Goal: Task Accomplishment & Management: Manage account settings

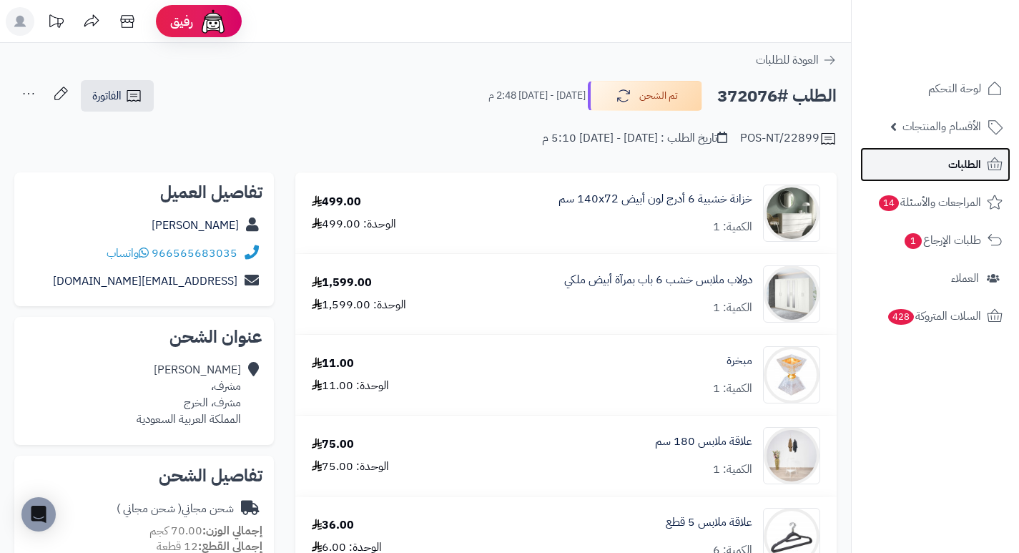
click at [930, 164] on link "الطلبات" at bounding box center [935, 164] width 150 height 34
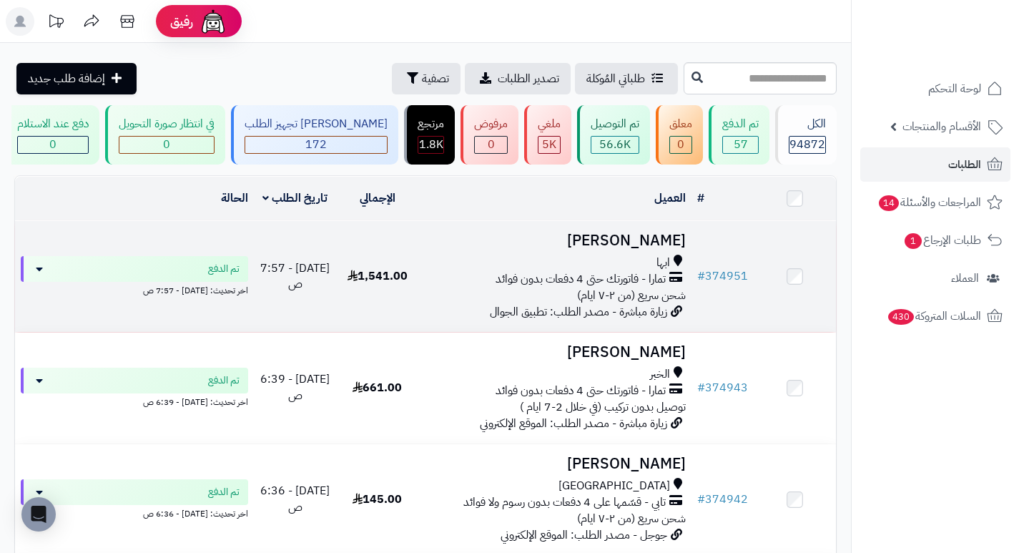
click at [637, 249] on h3 "سلطان القحطاني" at bounding box center [555, 240] width 262 height 16
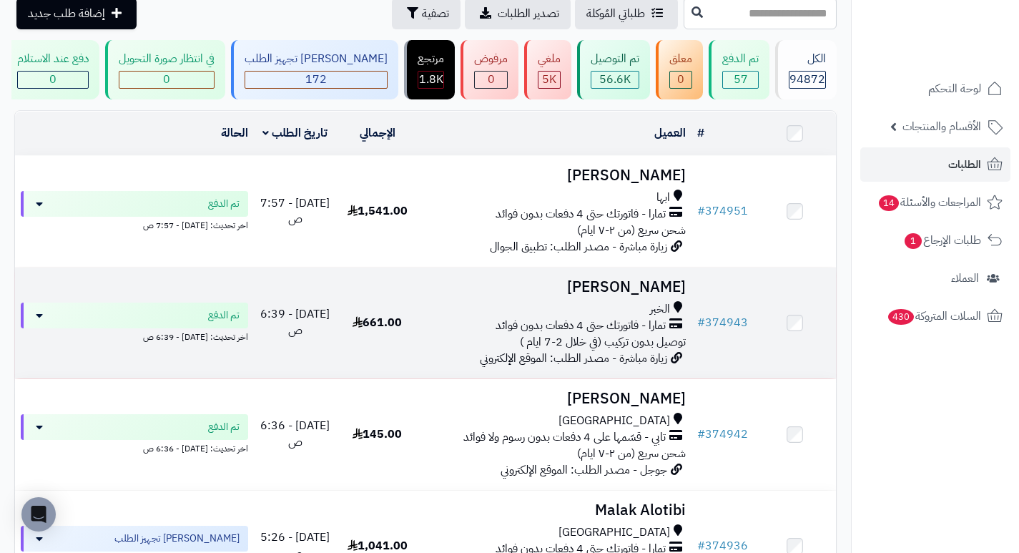
scroll to position [143, 0]
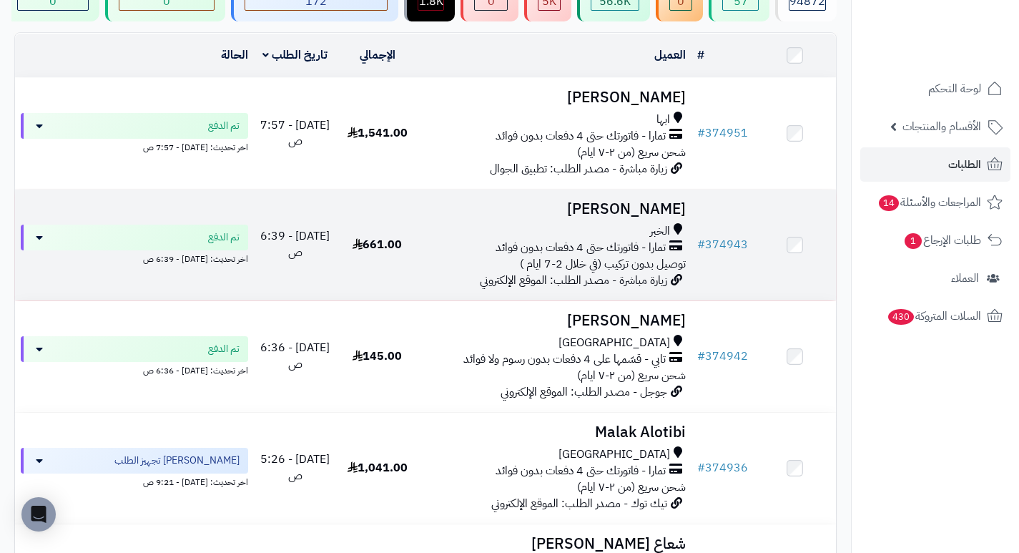
click at [630, 211] on h3 "[PERSON_NAME]" at bounding box center [555, 209] width 262 height 16
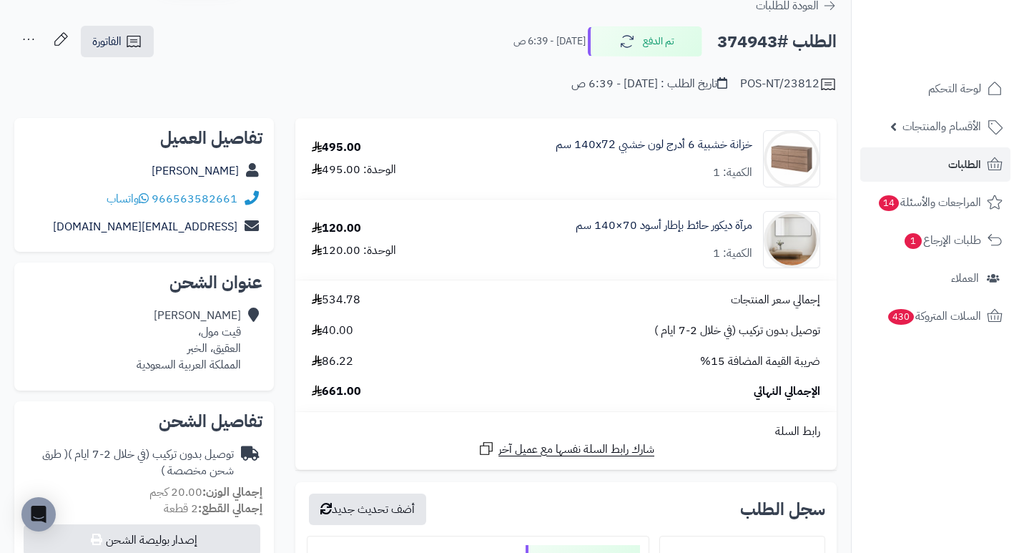
scroll to position [143, 0]
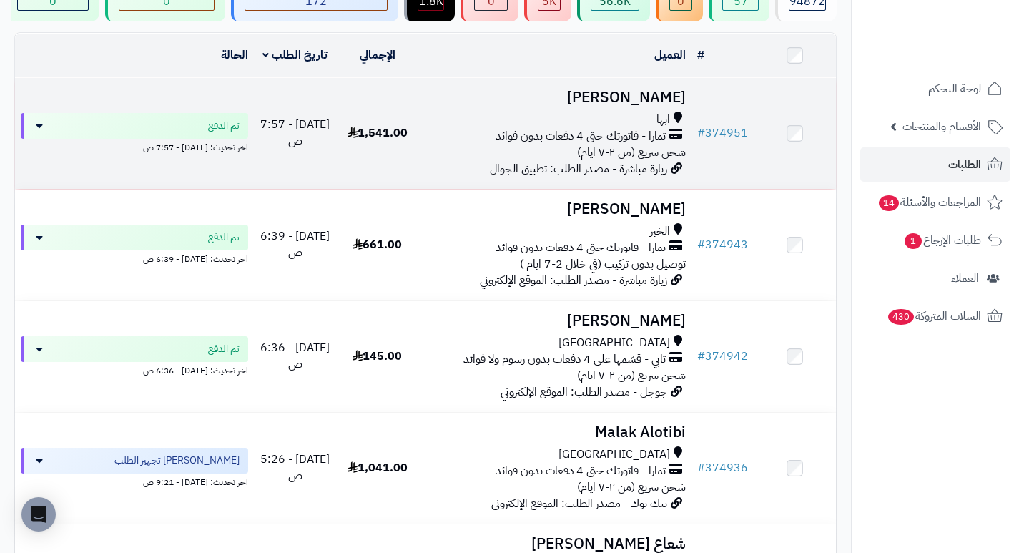
scroll to position [214, 0]
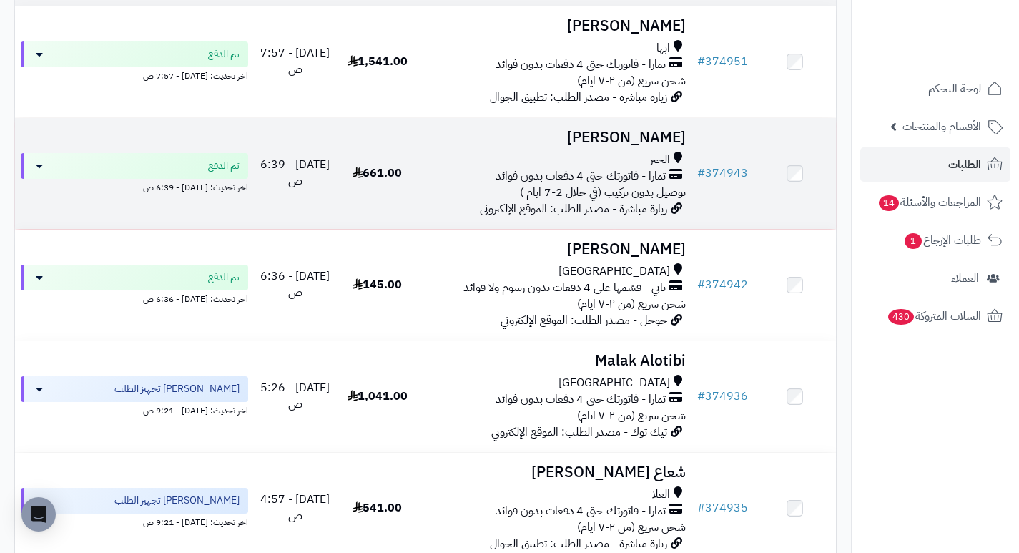
click at [650, 146] on h3 "[PERSON_NAME]" at bounding box center [555, 137] width 262 height 16
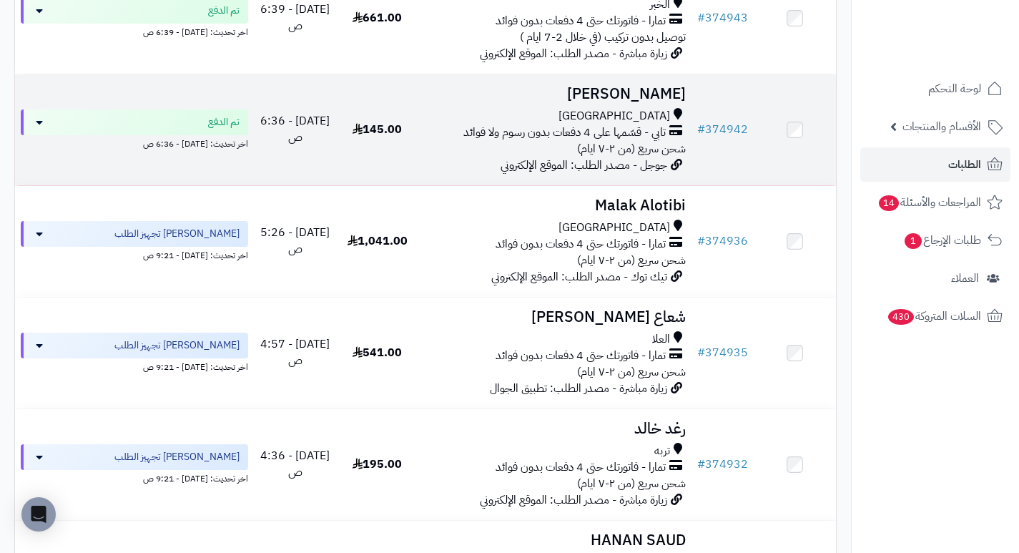
scroll to position [372, 0]
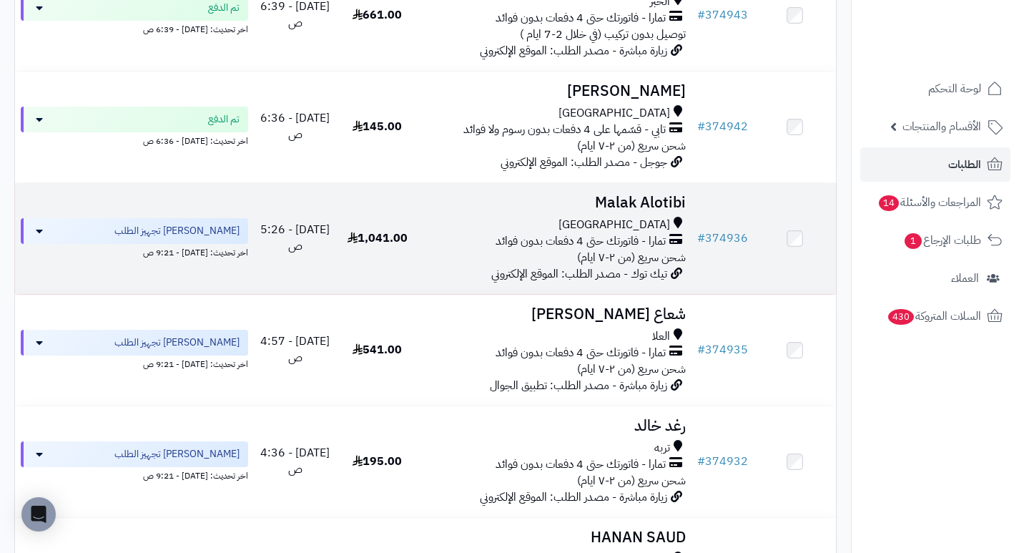
click at [636, 211] on h3 "Malak Alotibi" at bounding box center [555, 202] width 262 height 16
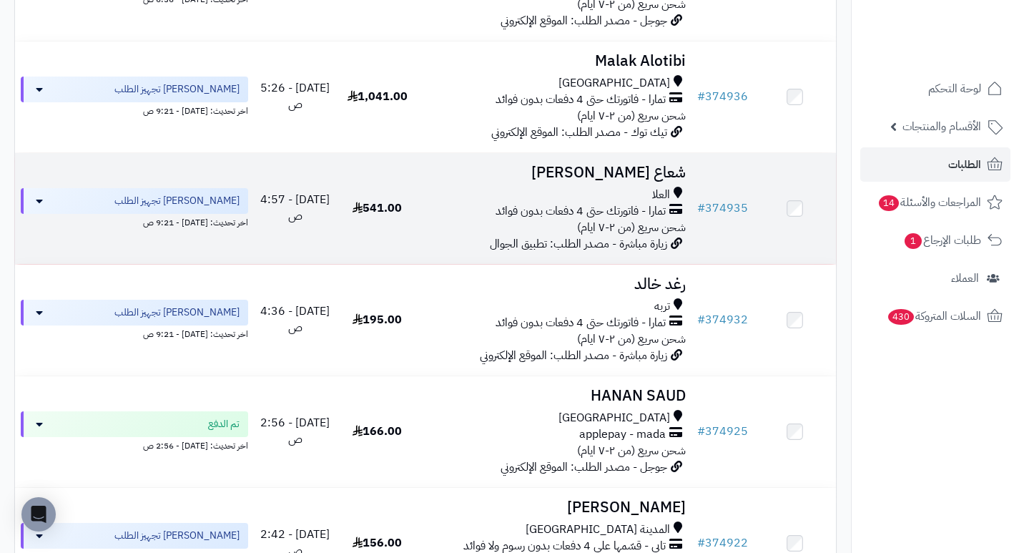
scroll to position [515, 0]
click at [656, 179] on h3 "شعاع العنزي" at bounding box center [555, 171] width 262 height 16
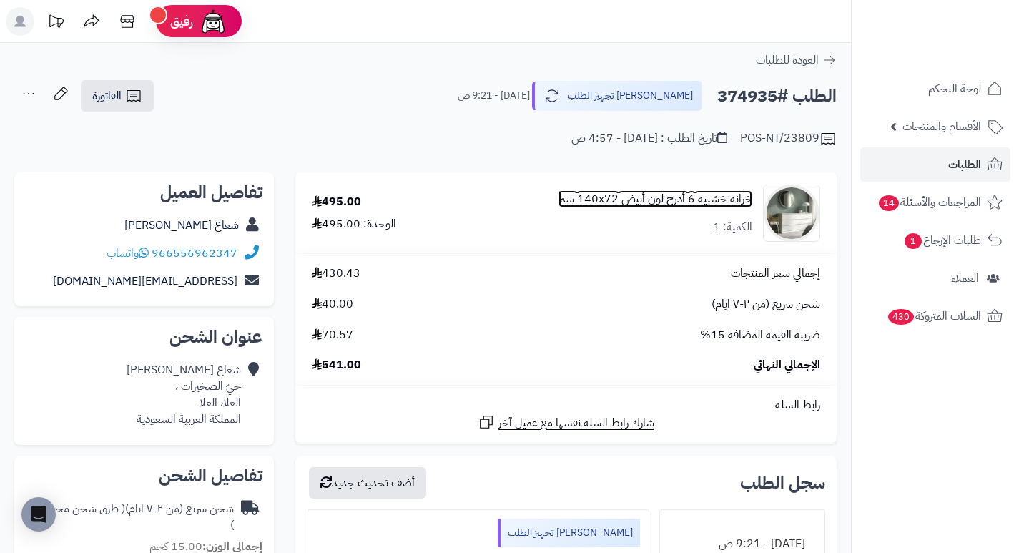
drag, startPoint x: 0, startPoint y: 0, endPoint x: 601, endPoint y: 196, distance: 632.3
click at [601, 196] on link "خزانة خشبية 6 أدرج لون أبيض 140x72 سم" at bounding box center [655, 199] width 194 height 16
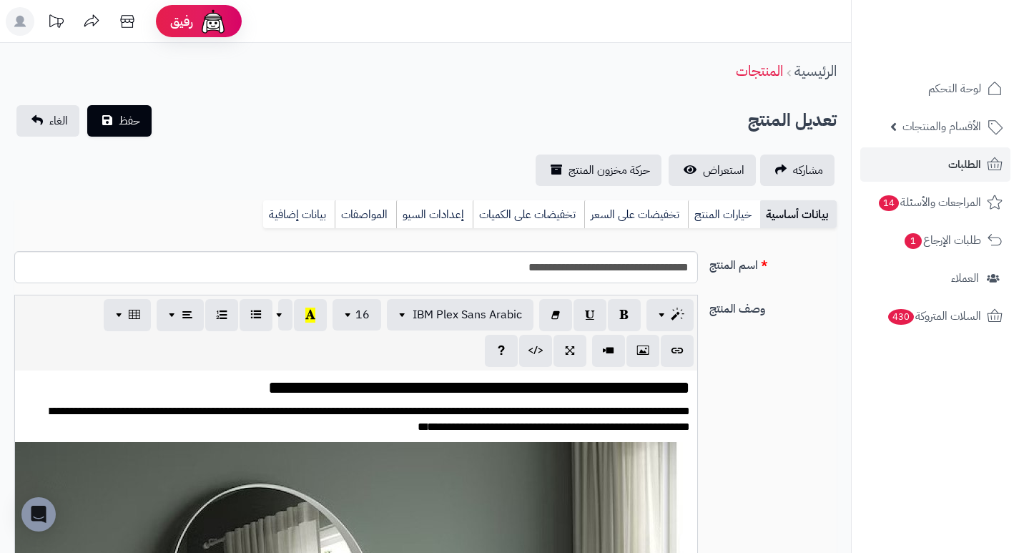
scroll to position [1959, 0]
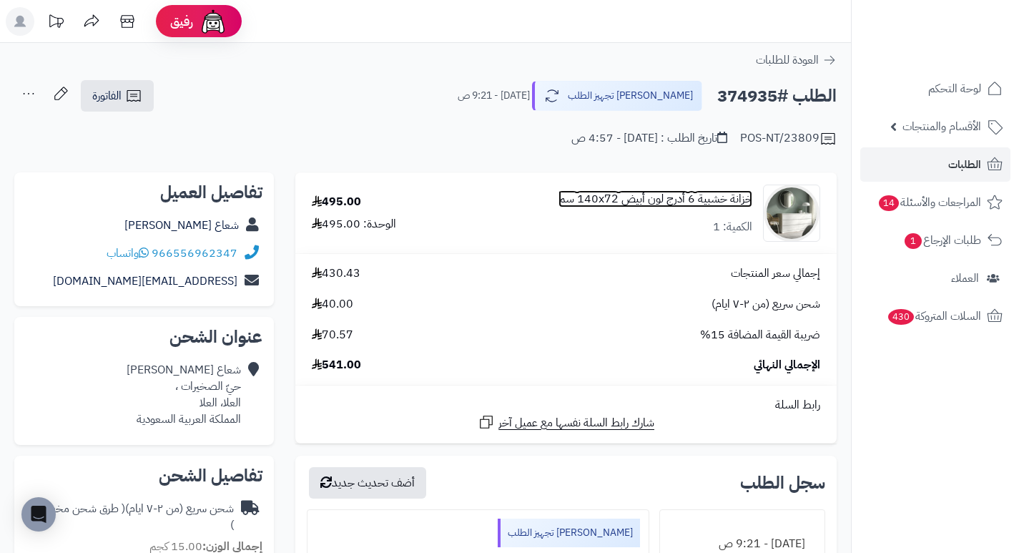
click at [680, 197] on link "خزانة خشبية 6 أدرج لون أبيض 140x72 سم" at bounding box center [655, 199] width 194 height 16
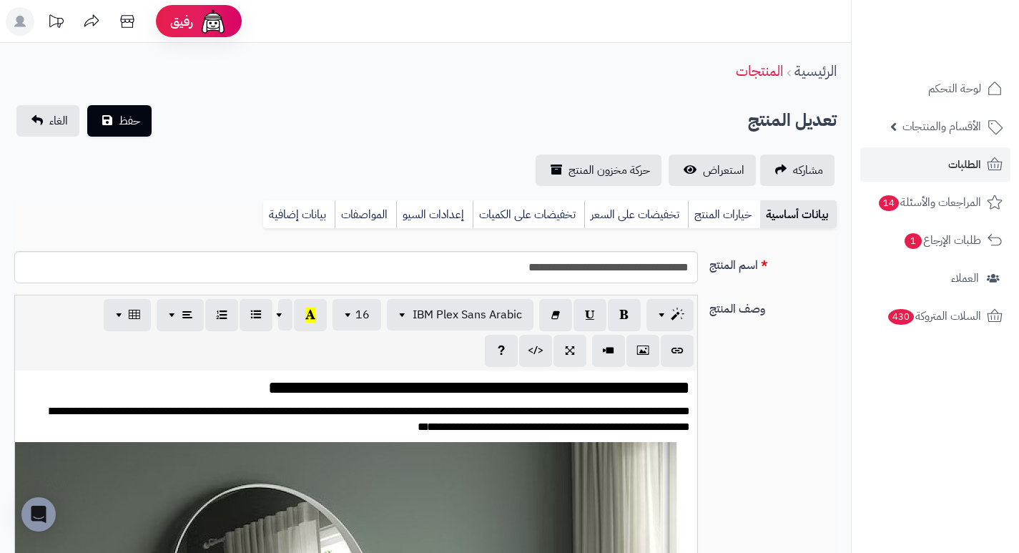
scroll to position [1959, 0]
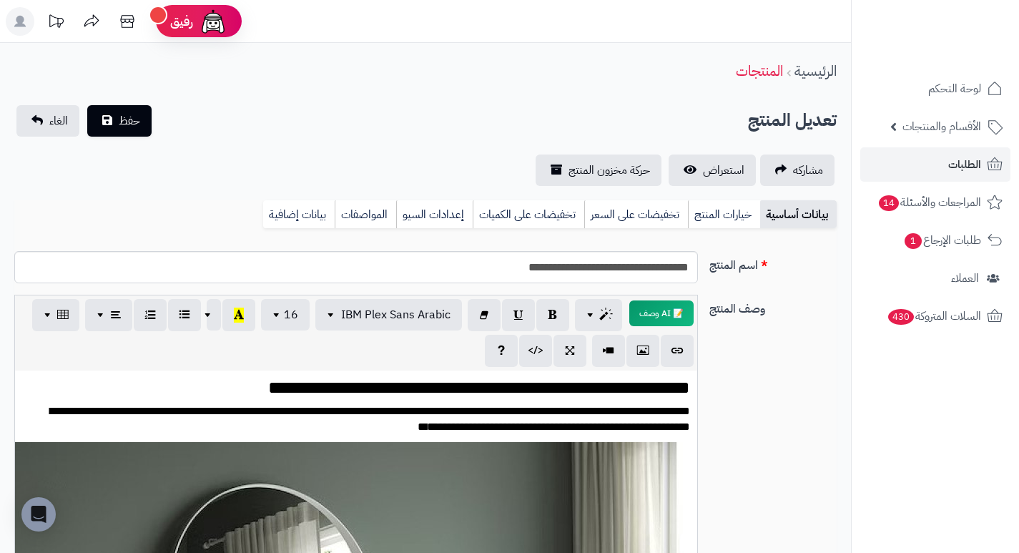
drag, startPoint x: 596, startPoint y: 69, endPoint x: 565, endPoint y: 81, distance: 34.0
click at [565, 81] on div "الرئيسية المنتجات" at bounding box center [425, 70] width 851 height 39
click at [603, 169] on span "حركة مخزون المنتج" at bounding box center [608, 170] width 81 height 17
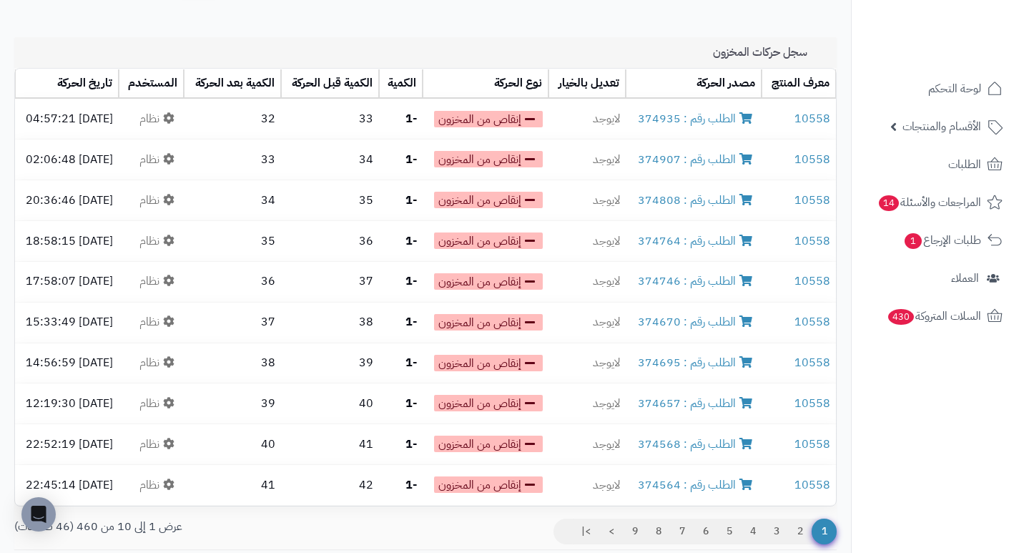
scroll to position [168, 0]
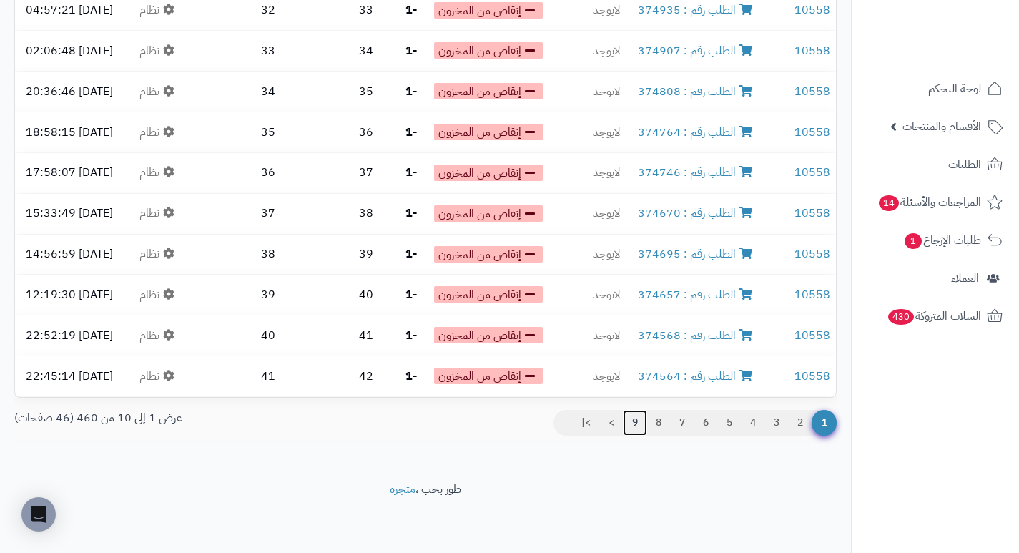
click at [635, 420] on link "9" at bounding box center [635, 423] width 24 height 26
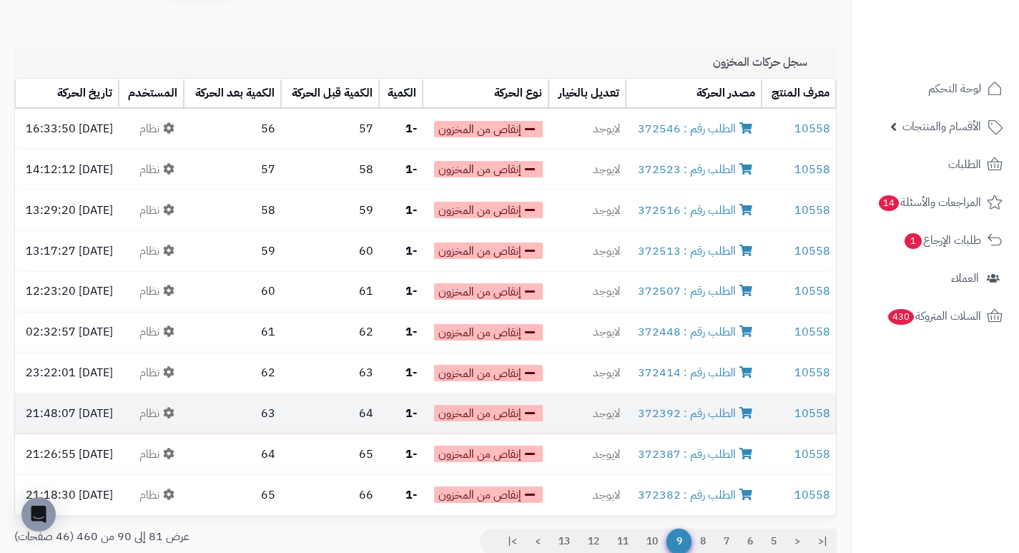
scroll to position [168, 0]
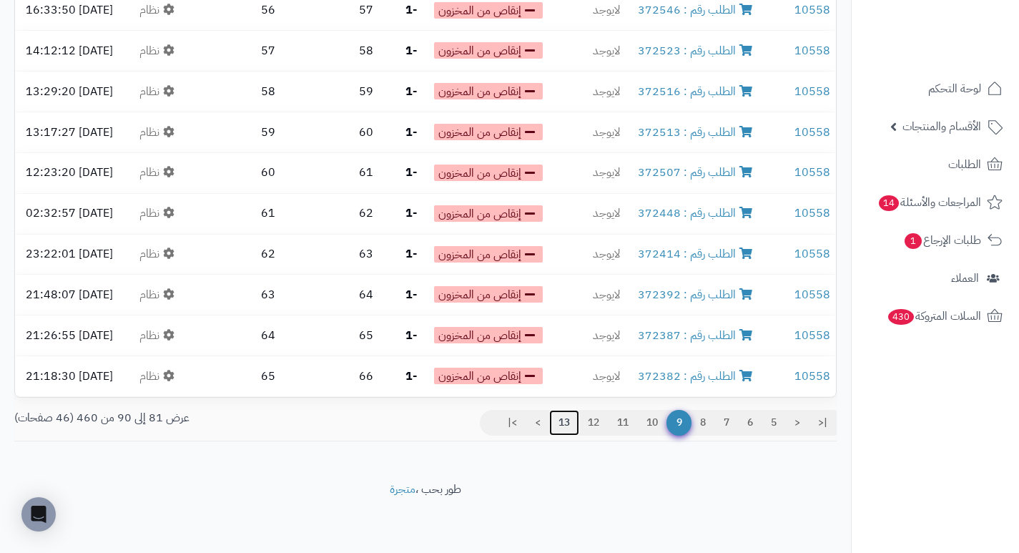
click at [558, 418] on link "13" at bounding box center [564, 423] width 30 height 26
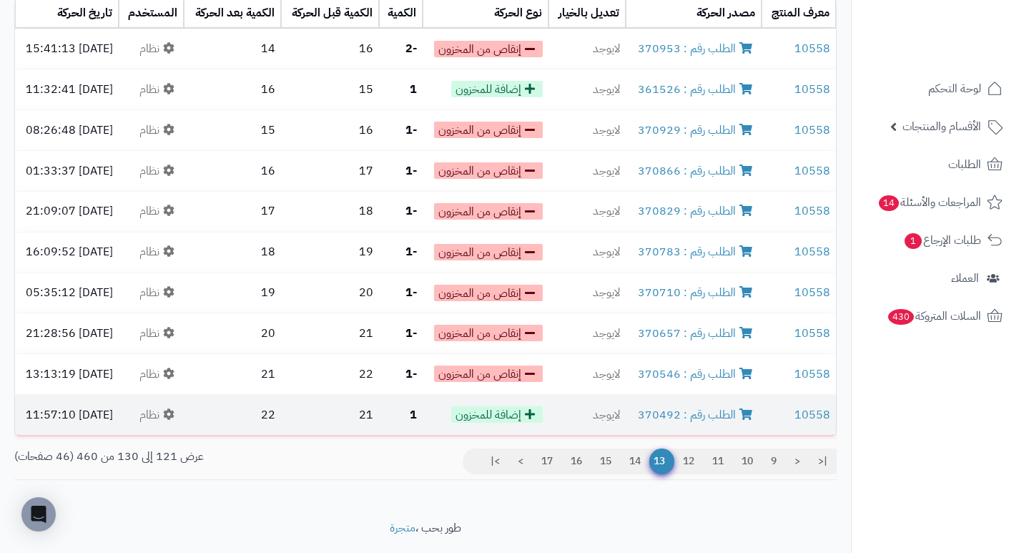
scroll to position [168, 0]
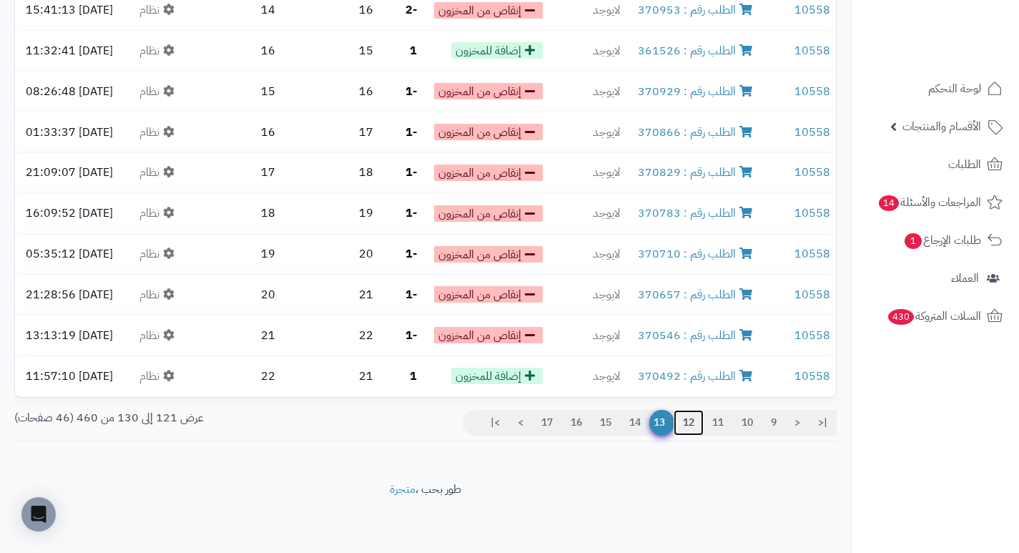
click at [691, 420] on link "12" at bounding box center [688, 423] width 30 height 26
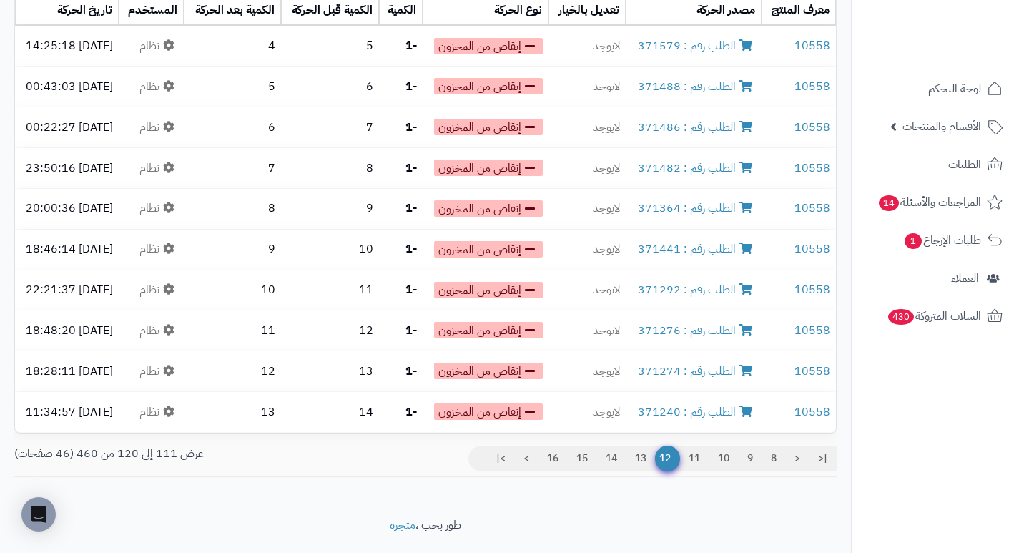
scroll to position [168, 0]
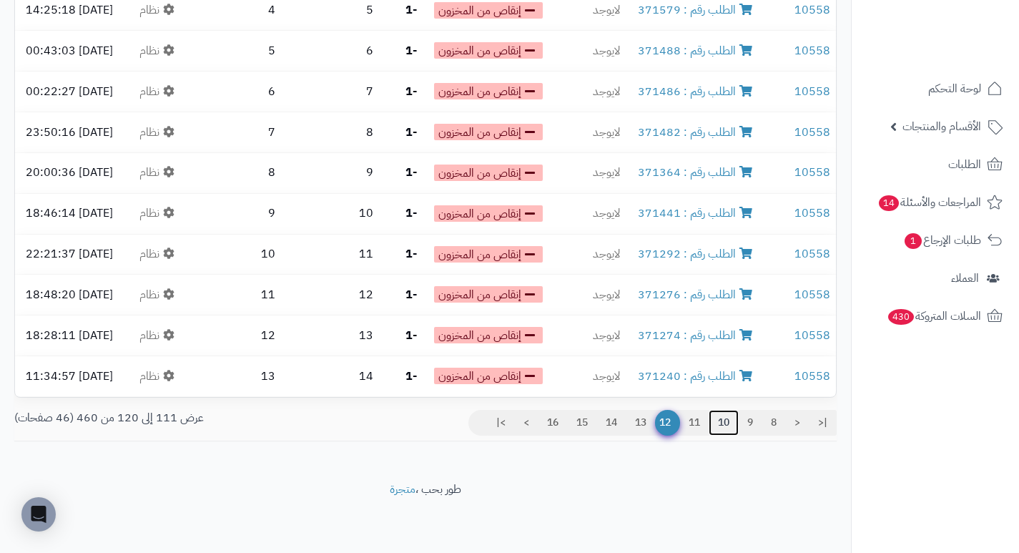
click at [726, 423] on link "10" at bounding box center [723, 423] width 30 height 26
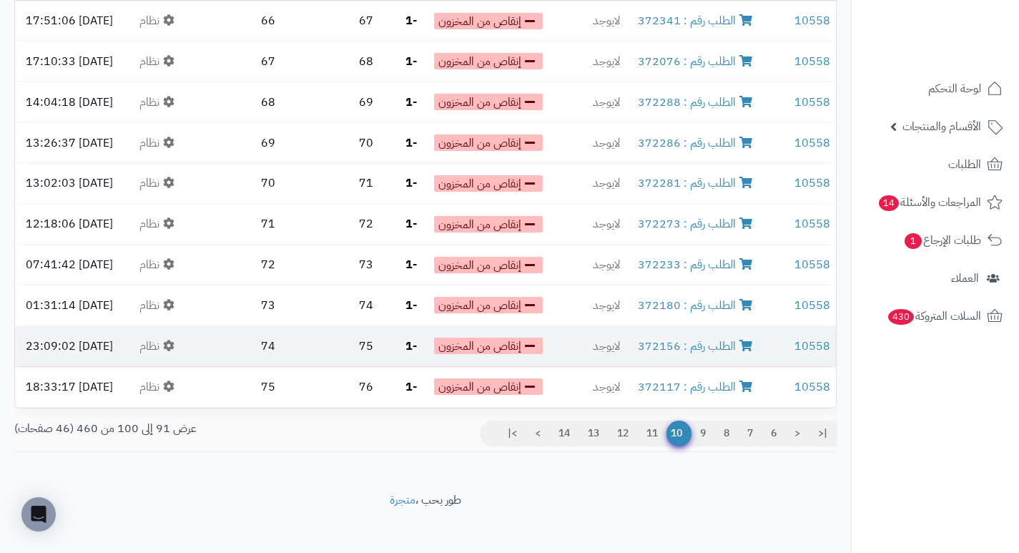
scroll to position [168, 0]
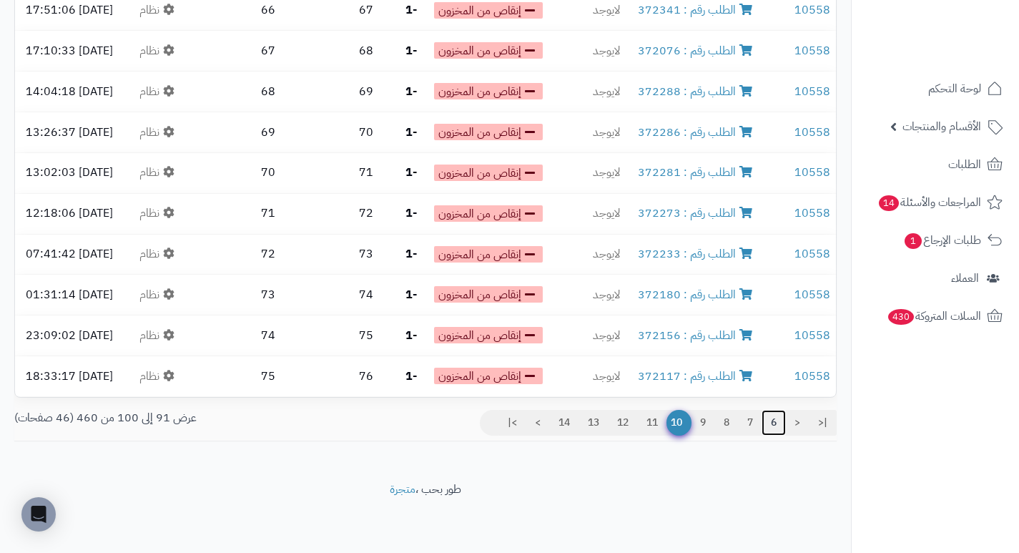
click at [777, 427] on link "6" at bounding box center [773, 423] width 24 height 26
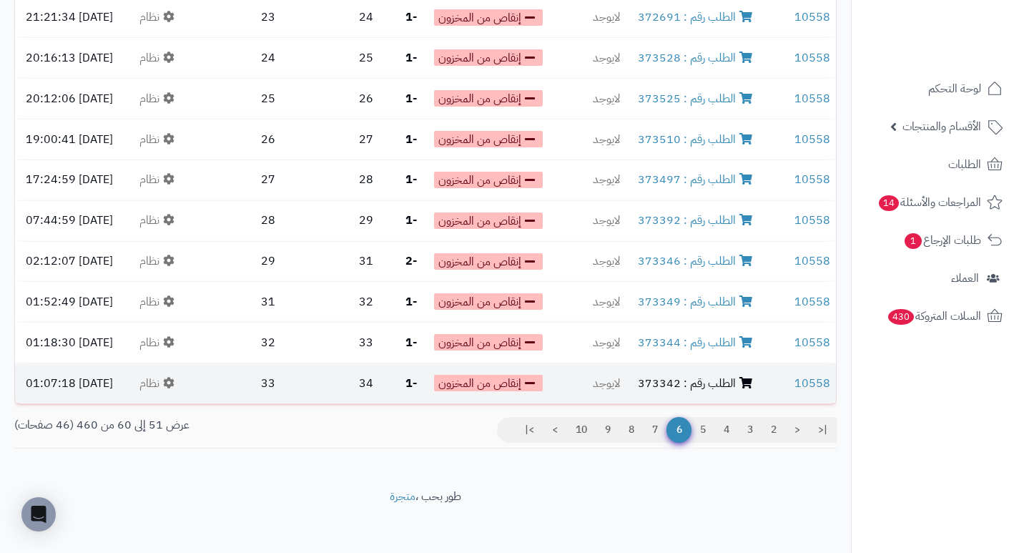
scroll to position [168, 0]
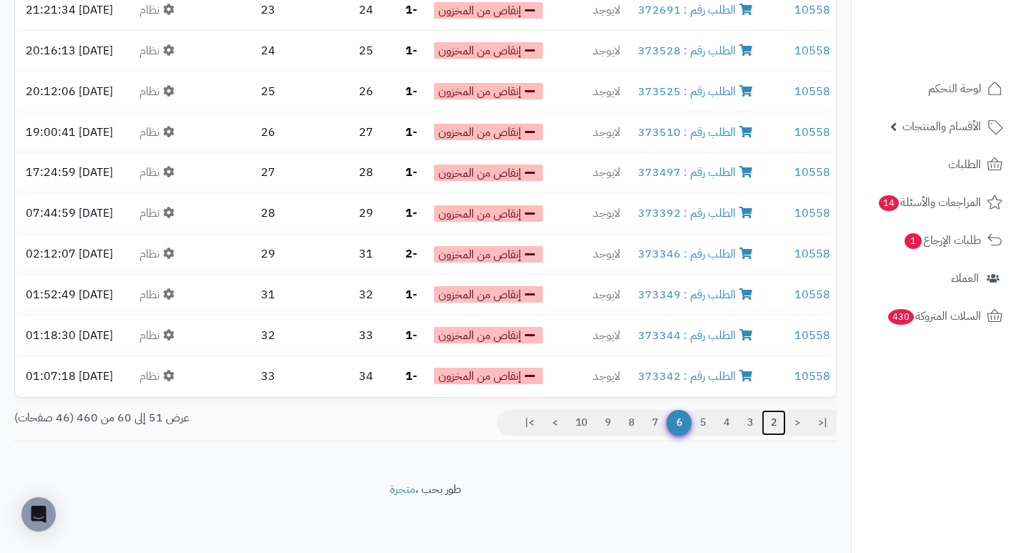
click at [768, 420] on link "2" at bounding box center [773, 423] width 24 height 26
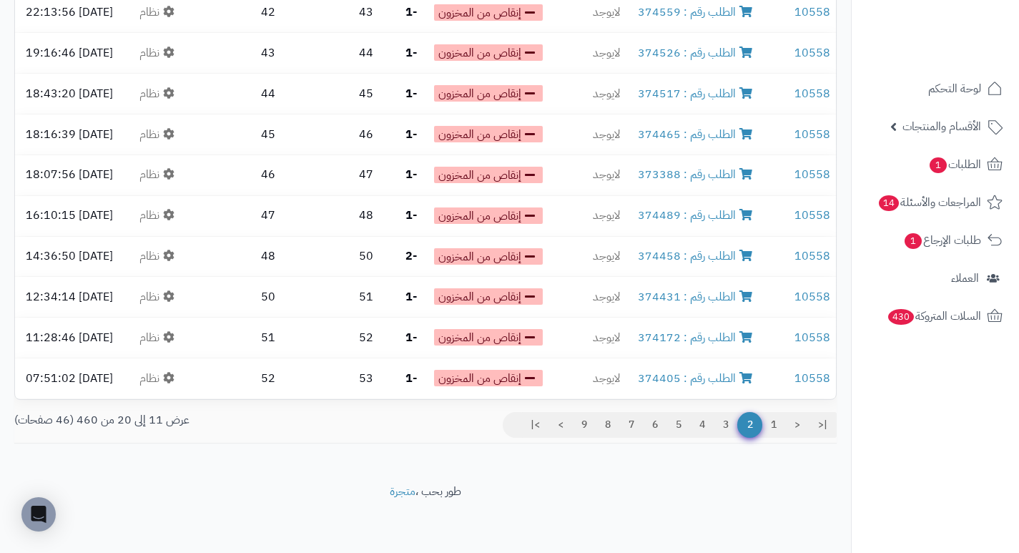
scroll to position [168, 0]
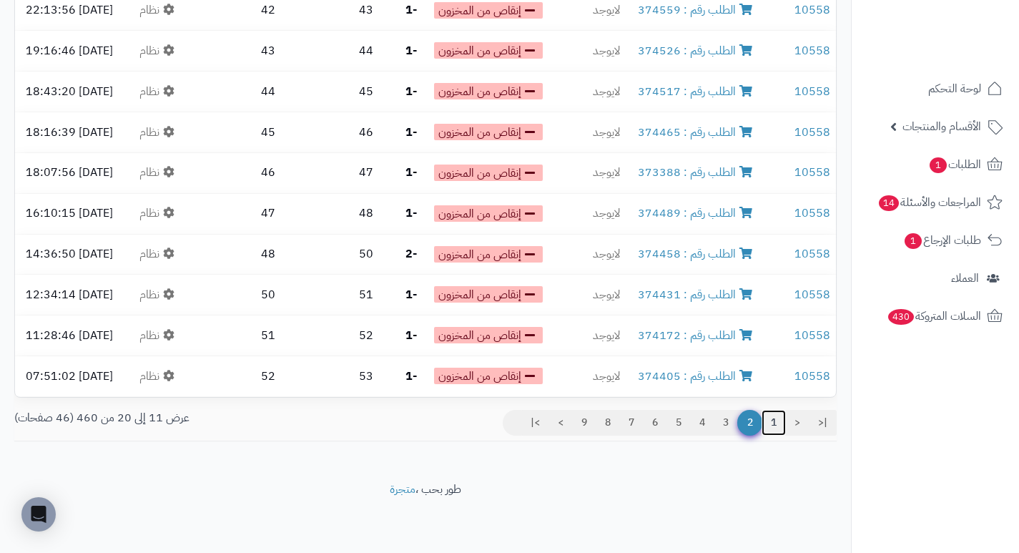
click at [771, 421] on link "1" at bounding box center [773, 423] width 24 height 26
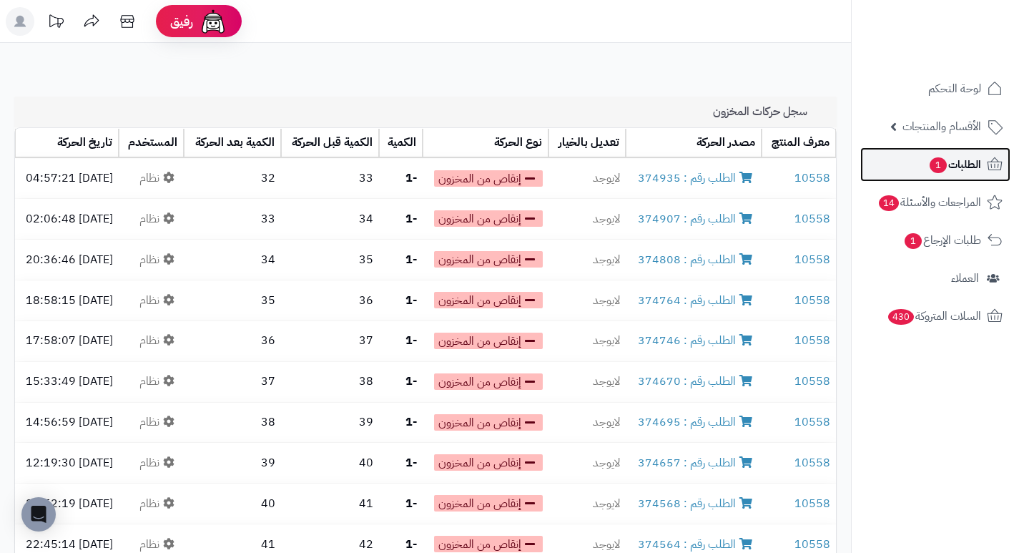
click at [929, 164] on span "1" at bounding box center [937, 165] width 17 height 16
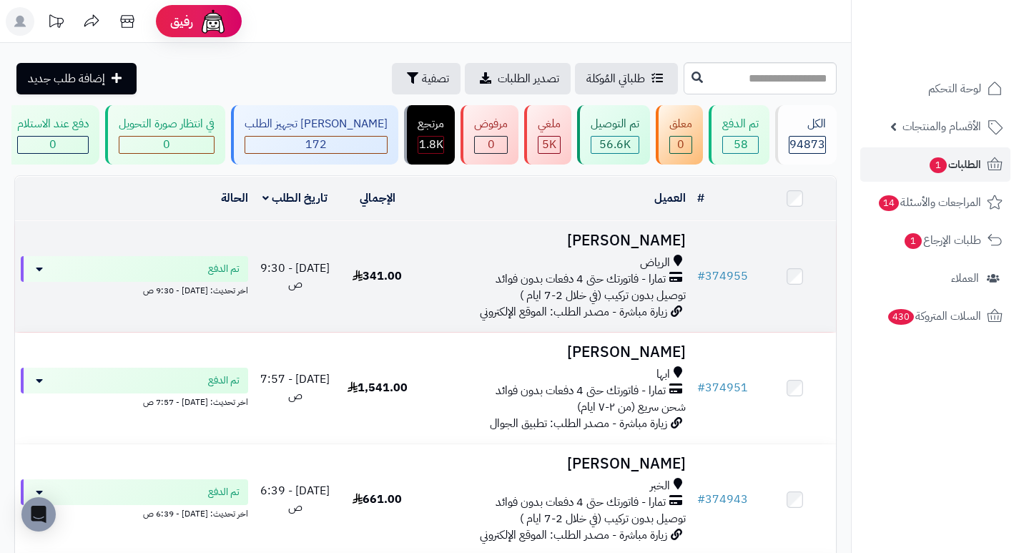
click at [663, 249] on h3 "مزنه الجميعه" at bounding box center [555, 240] width 262 height 16
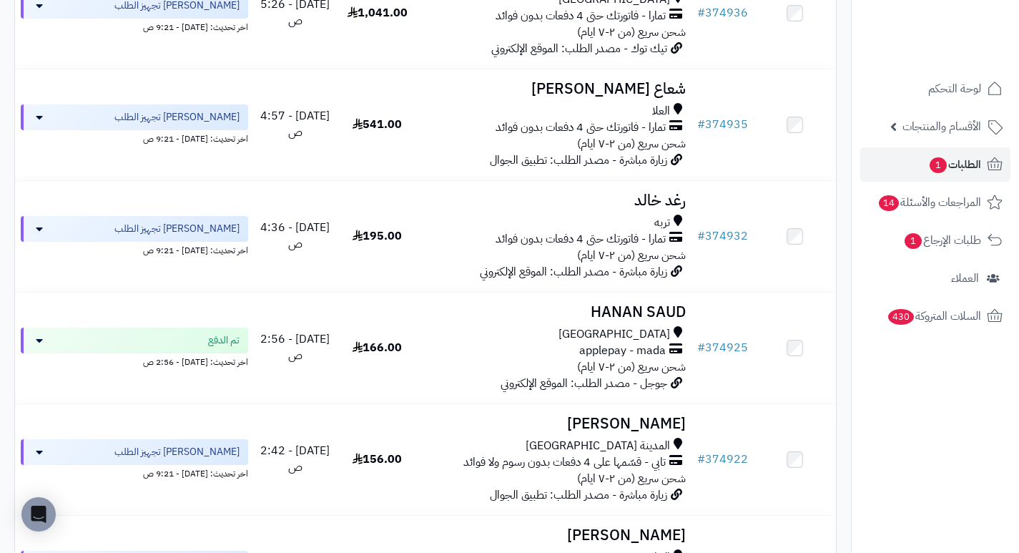
scroll to position [715, 0]
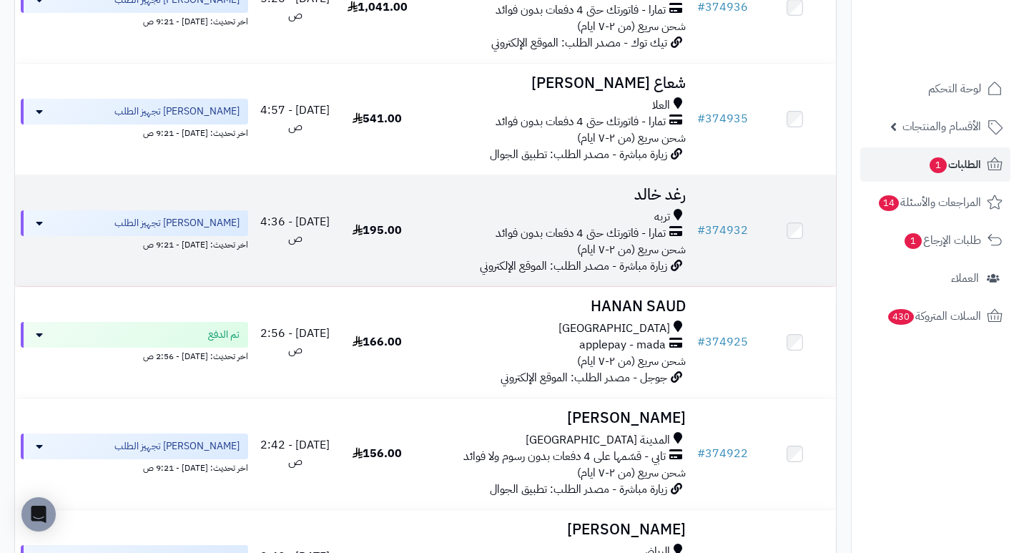
click at [669, 202] on h3 "رغد خالد" at bounding box center [555, 195] width 262 height 16
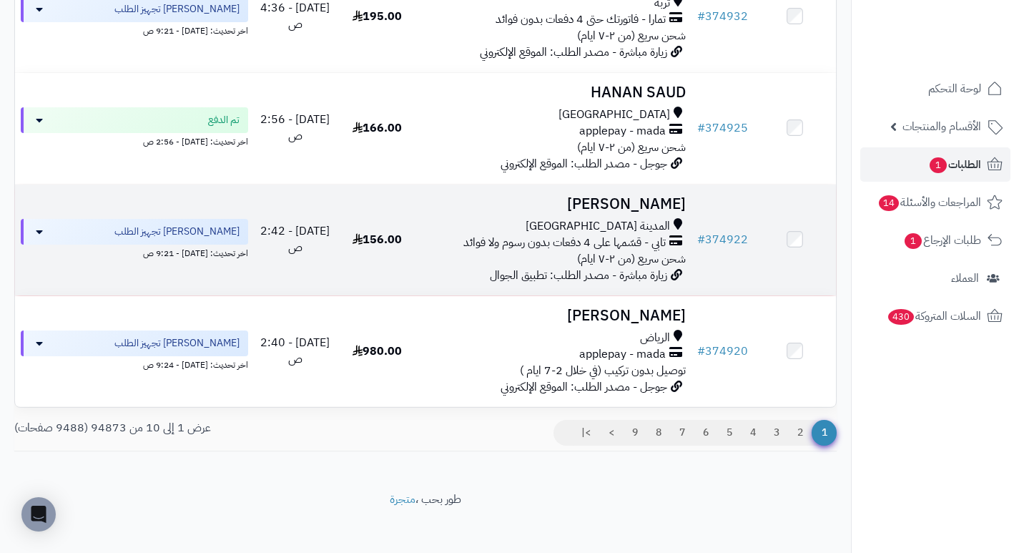
scroll to position [929, 0]
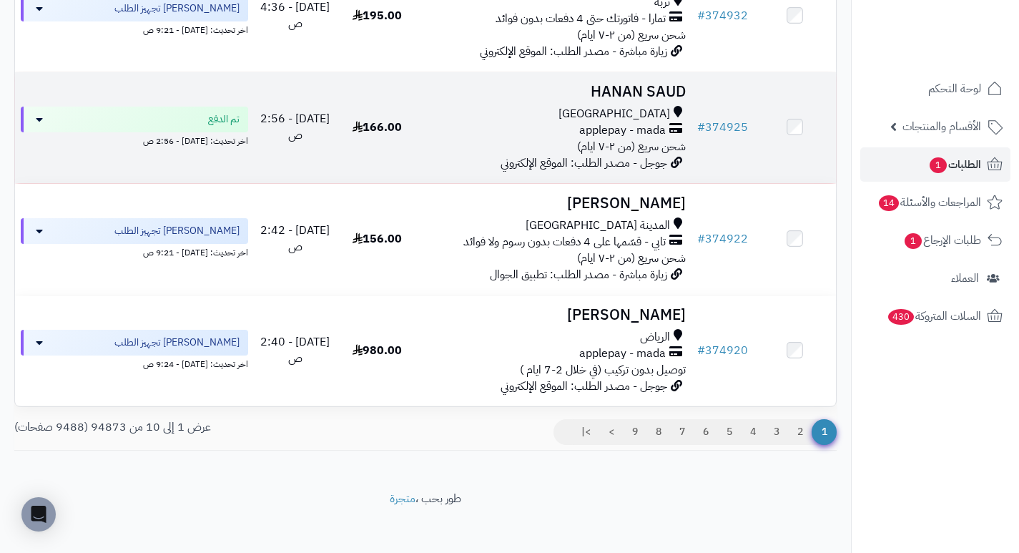
click at [664, 98] on h3 "HANAN SAUD" at bounding box center [555, 92] width 262 height 16
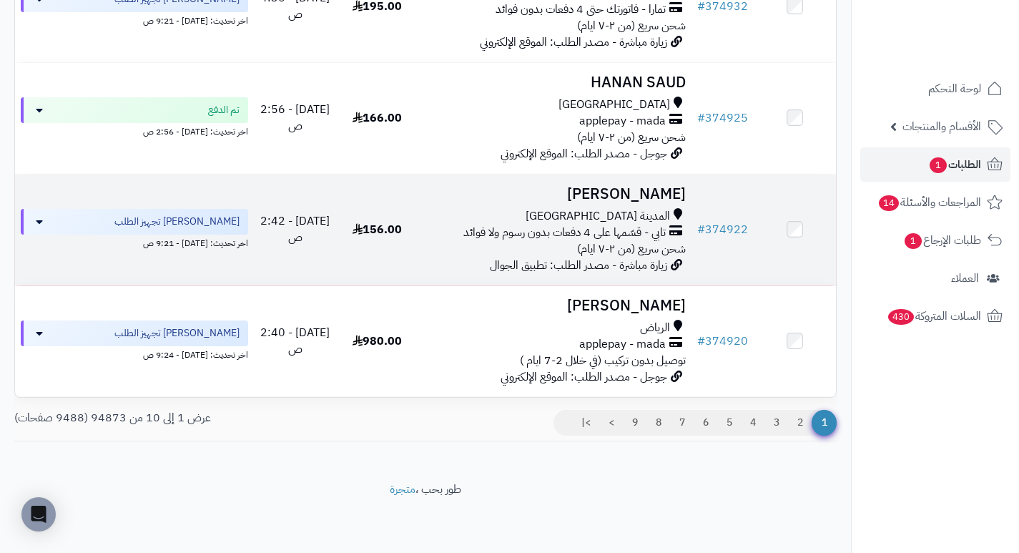
scroll to position [947, 0]
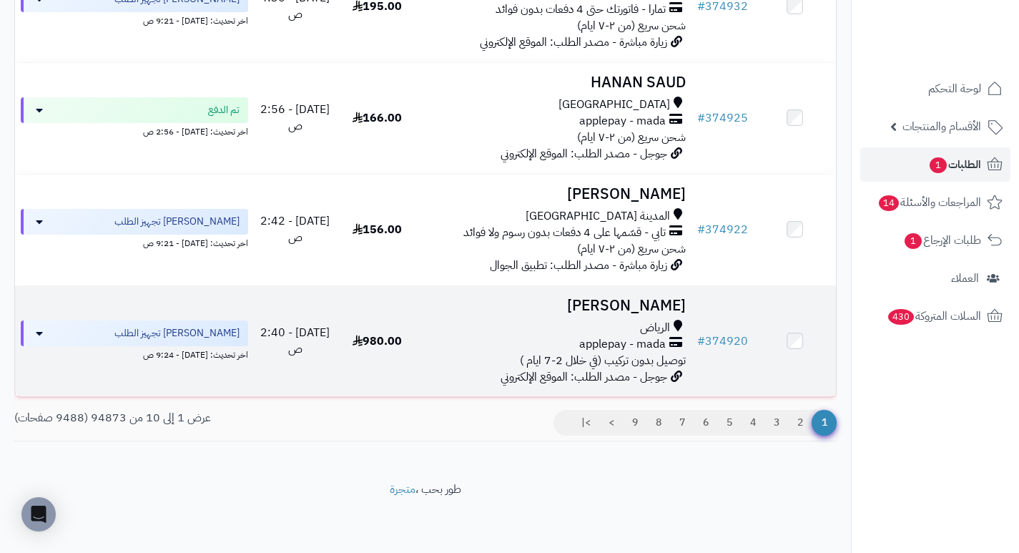
click at [642, 302] on h3 "[PERSON_NAME]" at bounding box center [555, 305] width 262 height 16
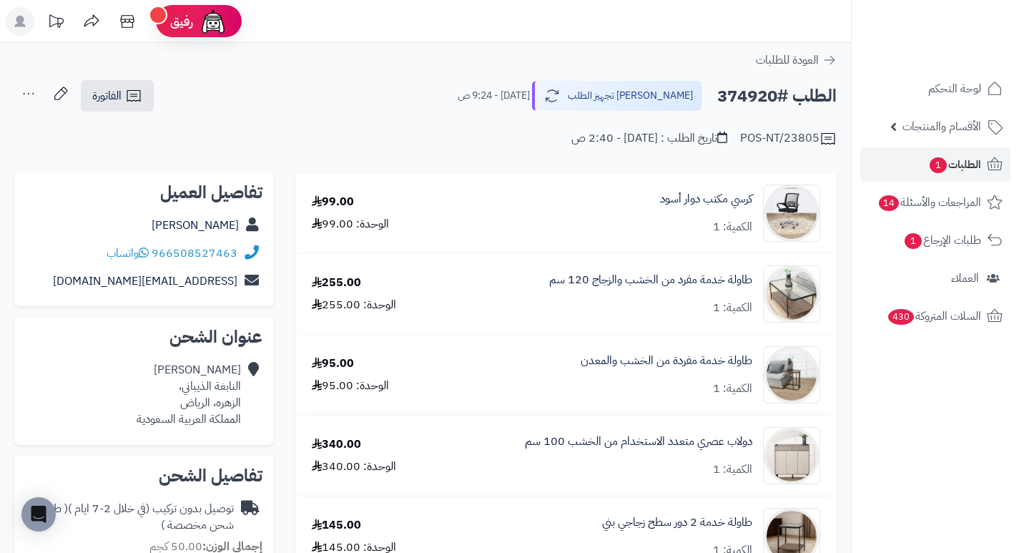
drag, startPoint x: 545, startPoint y: 159, endPoint x: 469, endPoint y: 112, distance: 89.5
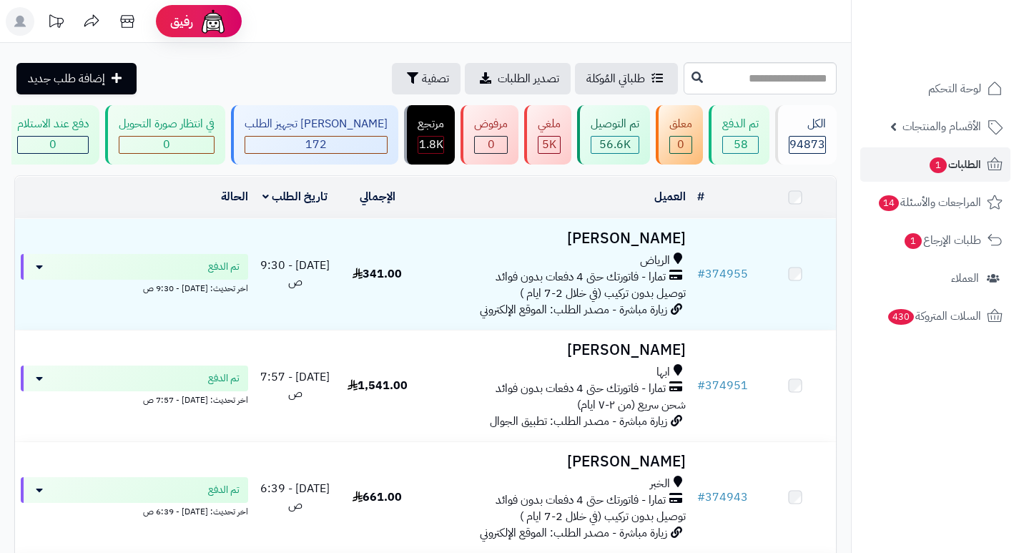
scroll to position [947, 0]
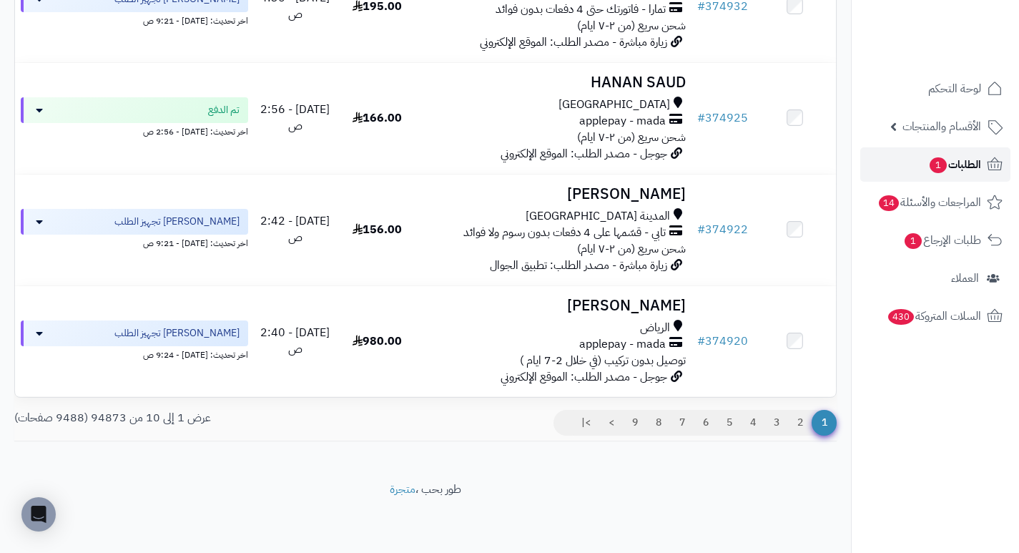
click at [947, 168] on span "الطلبات 1" at bounding box center [954, 164] width 53 height 20
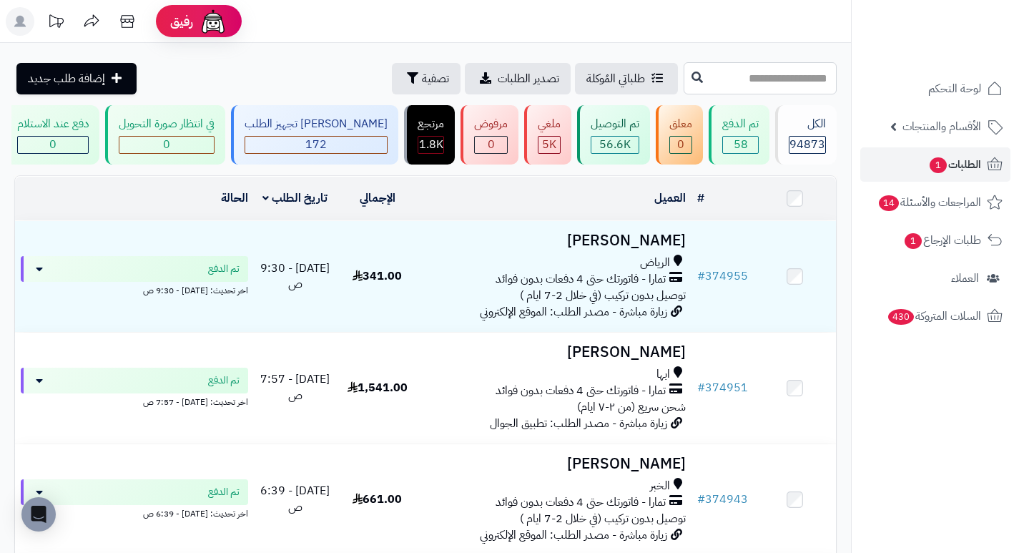
click at [766, 88] on input "text" at bounding box center [759, 78] width 153 height 32
type input "******"
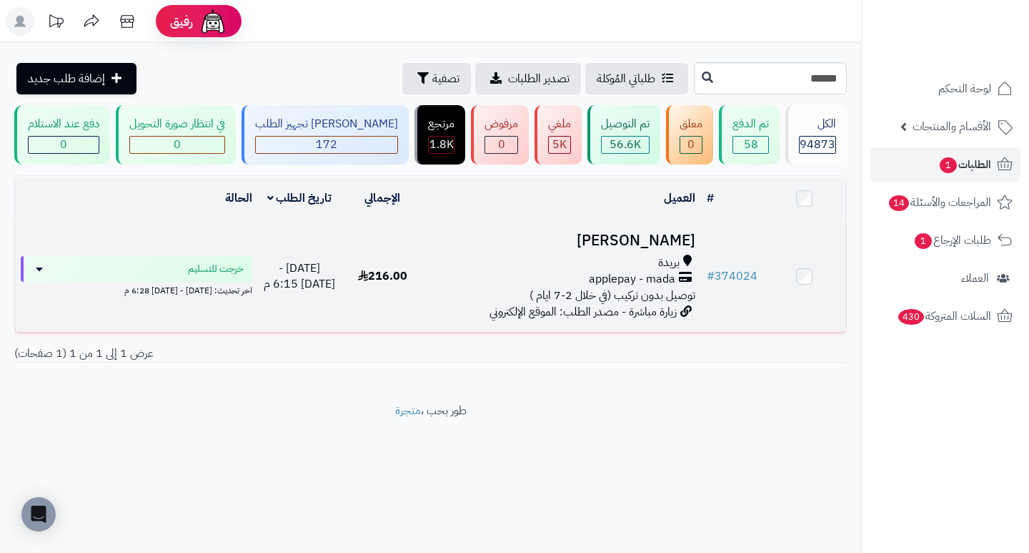
click at [672, 249] on h3 "[PERSON_NAME]" at bounding box center [562, 240] width 265 height 16
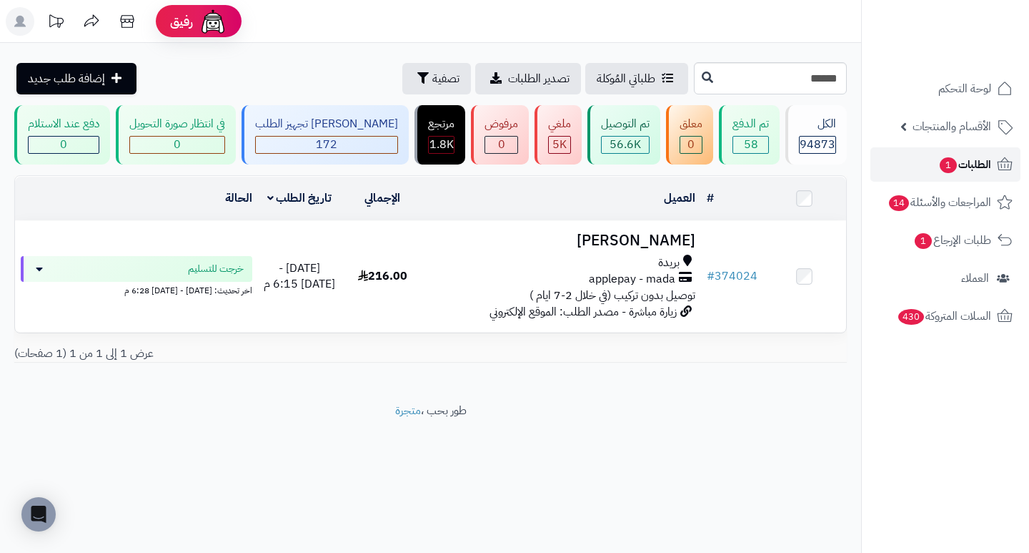
click at [968, 162] on span "الطلبات 1" at bounding box center [965, 164] width 53 height 20
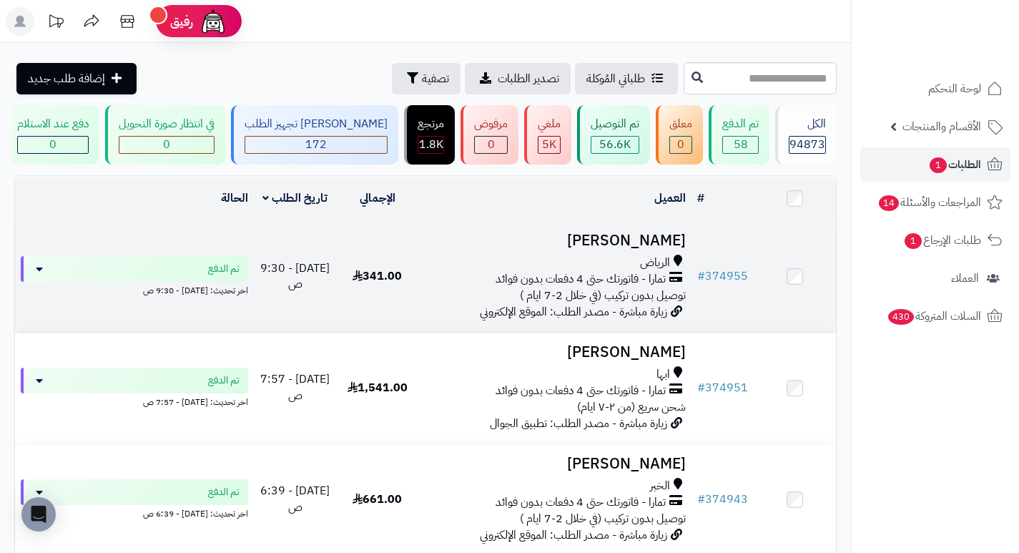
click at [663, 239] on h3 "[PERSON_NAME]" at bounding box center [555, 240] width 262 height 16
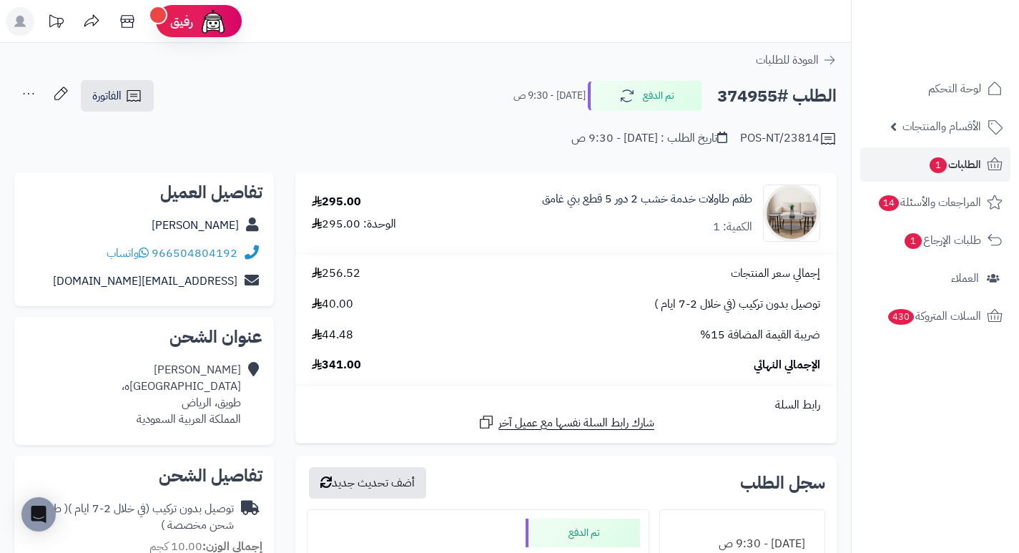
drag, startPoint x: 0, startPoint y: 0, endPoint x: 602, endPoint y: 249, distance: 651.5
click at [602, 249] on td "طقم طاولات خدمة خشب 2 دور 5 قطع بني غامق الكمية: 1" at bounding box center [640, 213] width 392 height 80
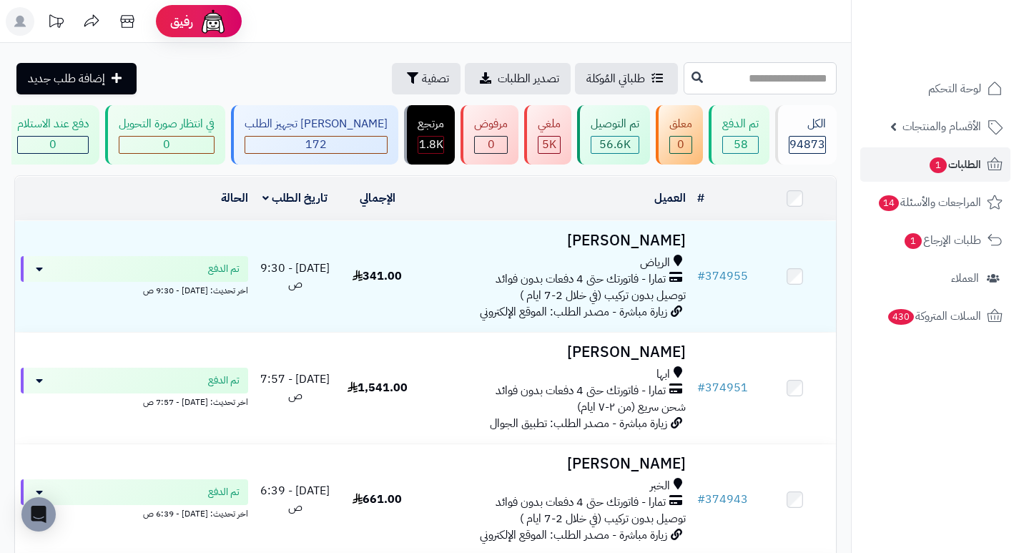
click at [792, 79] on input "text" at bounding box center [759, 78] width 153 height 32
type input "******"
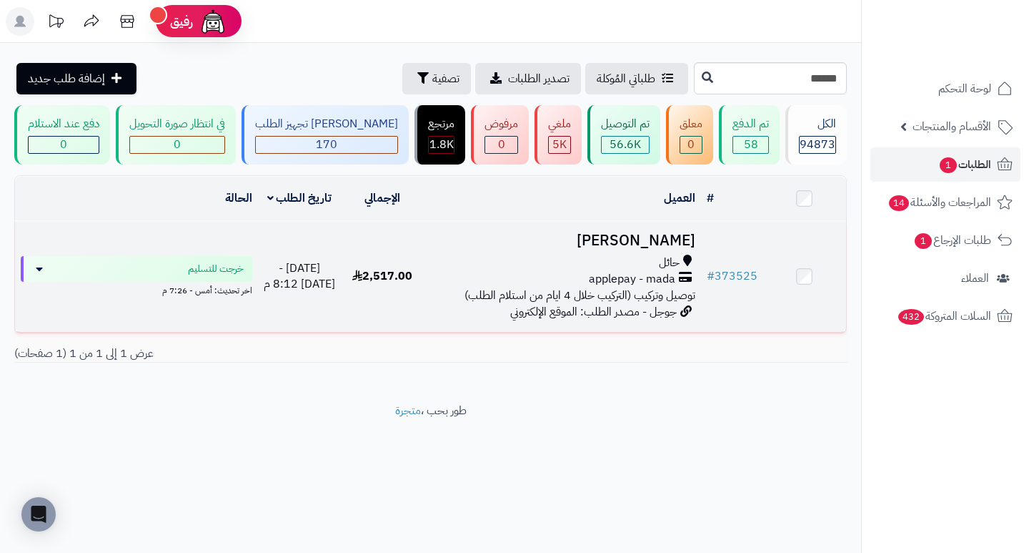
click at [641, 249] on h3 "[PERSON_NAME]" at bounding box center [562, 240] width 265 height 16
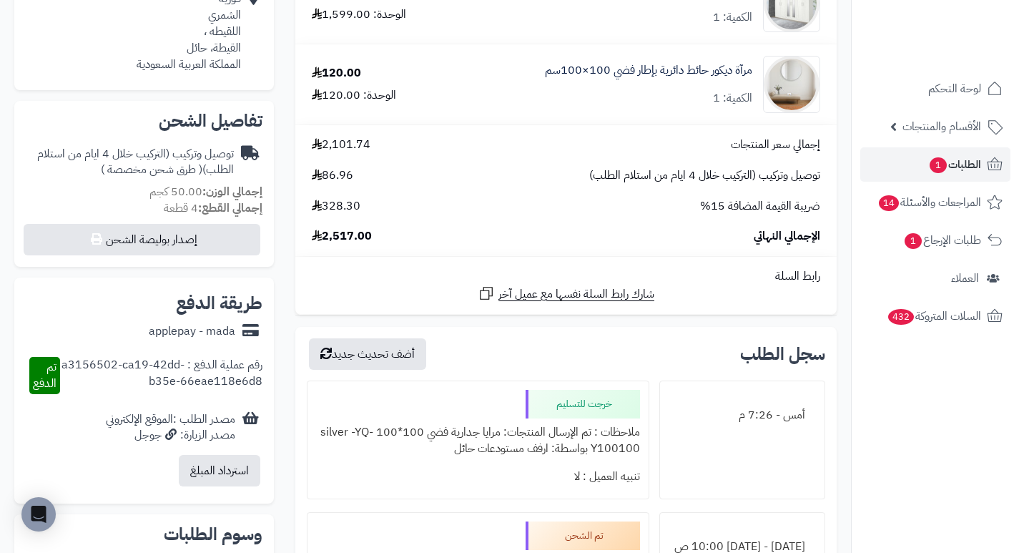
scroll to position [715, 0]
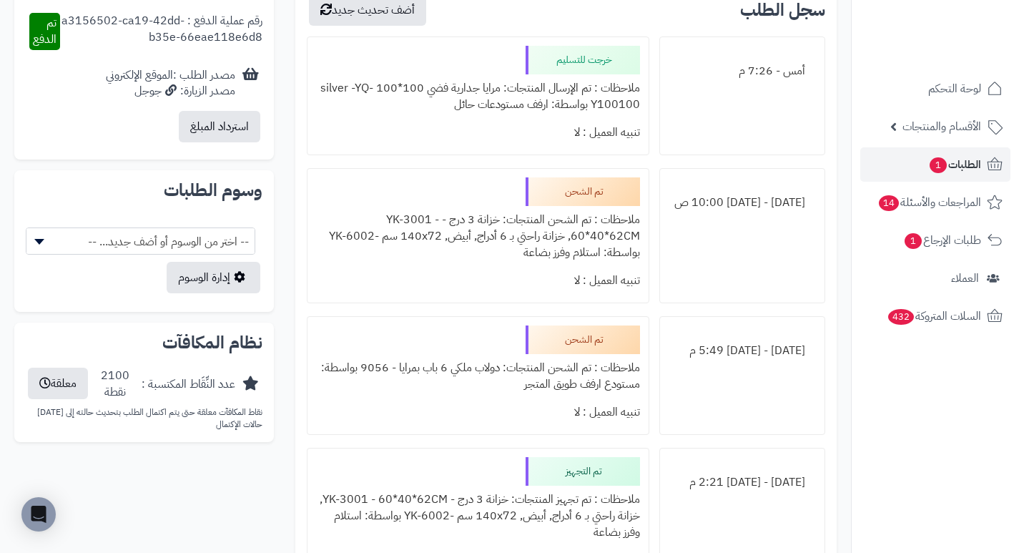
drag, startPoint x: 766, startPoint y: 200, endPoint x: 702, endPoint y: 204, distance: 63.7
click at [702, 204] on div "الأربعاء - ٣ سبتمبر ٢٠٢٥ - 10:00 ص" at bounding box center [741, 203] width 147 height 28
click at [673, 261] on div "الأربعاء - ٣ سبتمبر ٢٠٢٥ - 10:00 ص" at bounding box center [742, 235] width 166 height 135
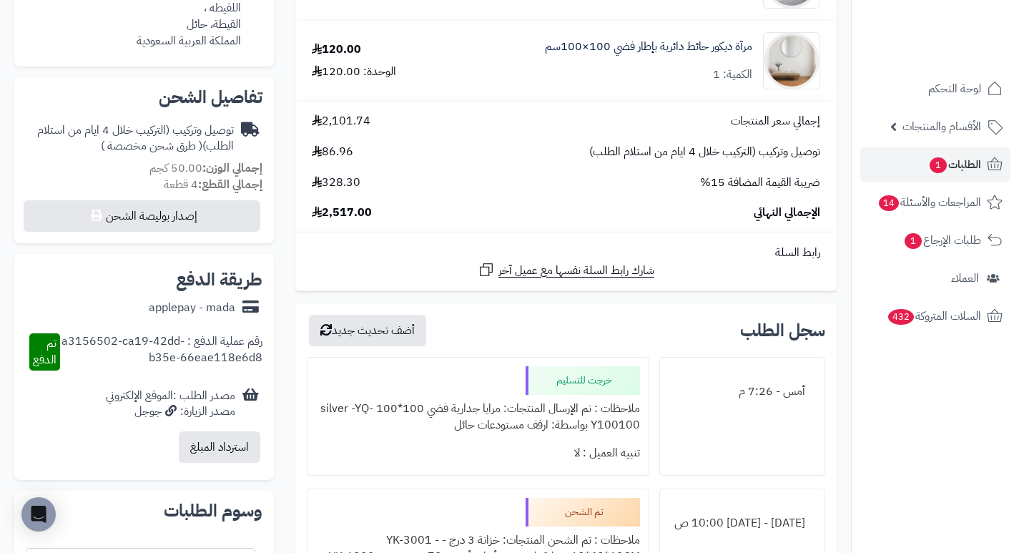
scroll to position [429, 0]
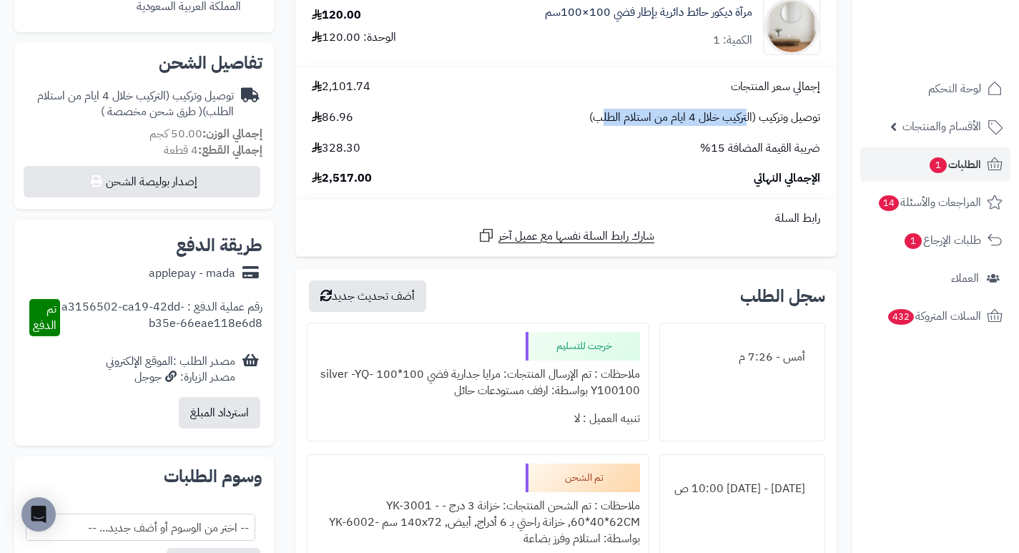
drag, startPoint x: 745, startPoint y: 120, endPoint x: 599, endPoint y: 127, distance: 146.0
click at [599, 127] on div "إجمالي سعر المنتجات 2,101.74 توصيل وتركيب (التركيب خلال 4 ايام من استلام الطلب)…" at bounding box center [566, 133] width 530 height 108
click at [648, 159] on div "إجمالي سعر المنتجات 2,101.74 توصيل وتركيب (التركيب خلال 4 ايام من استلام الطلب)…" at bounding box center [566, 133] width 530 height 108
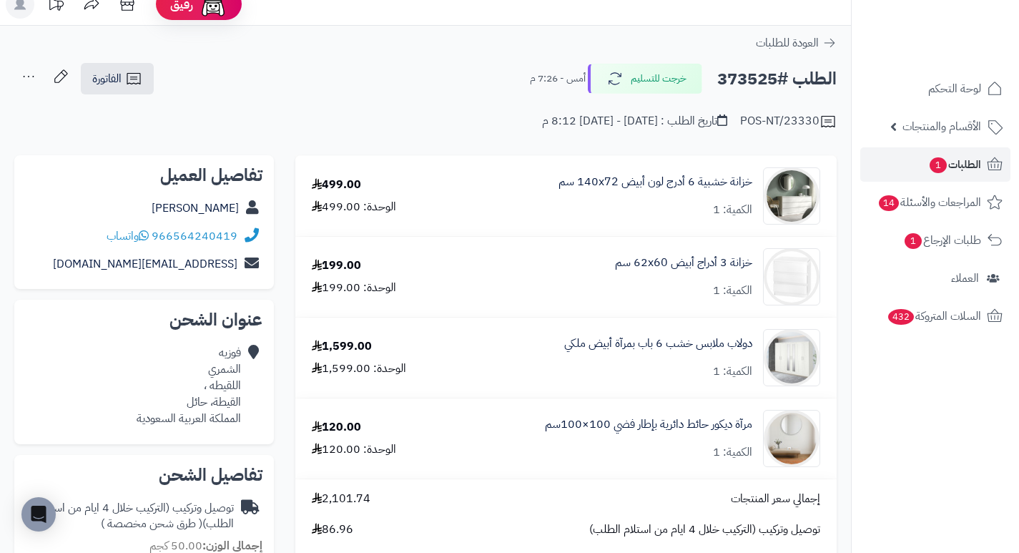
scroll to position [0, 0]
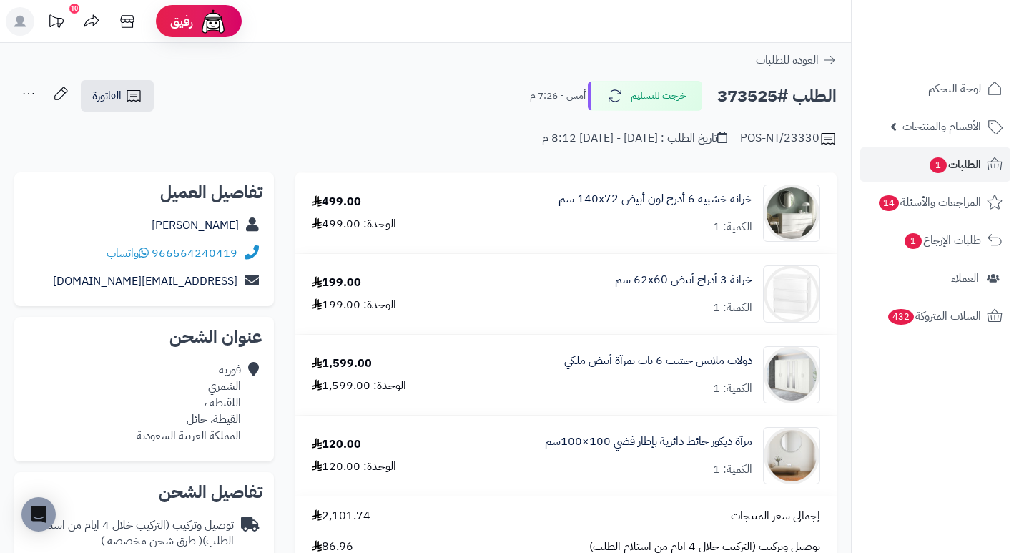
click at [738, 99] on h2 "الطلب #373525" at bounding box center [776, 95] width 119 height 29
click at [442, 115] on div "POS-NT/23330 تاريخ الطلب : الإثنين - ١ سبتمبر ٢٠٢٥ - 8:12 م" at bounding box center [425, 130] width 822 height 34
click at [971, 167] on span "الطلبات 1" at bounding box center [954, 164] width 53 height 20
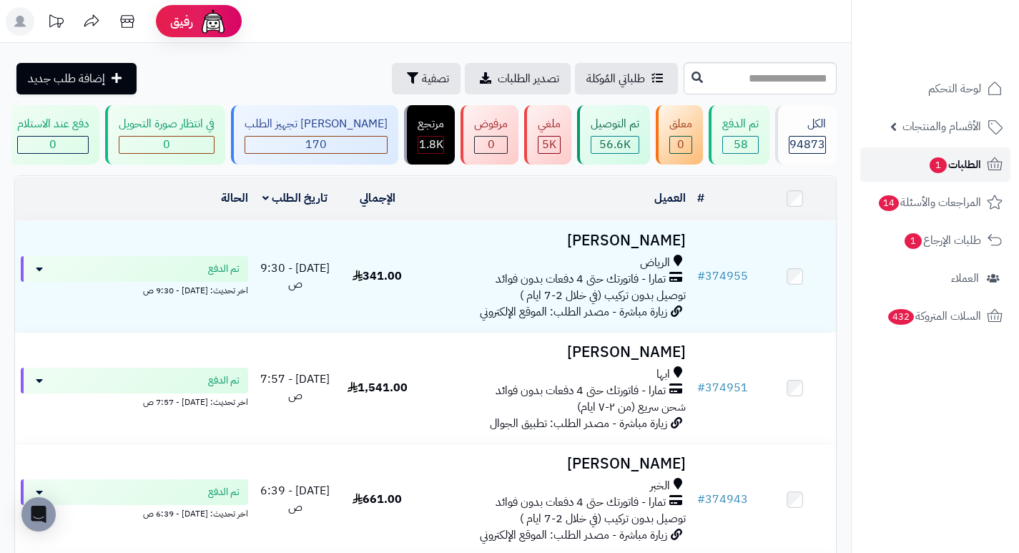
click at [986, 166] on icon at bounding box center [994, 164] width 17 height 17
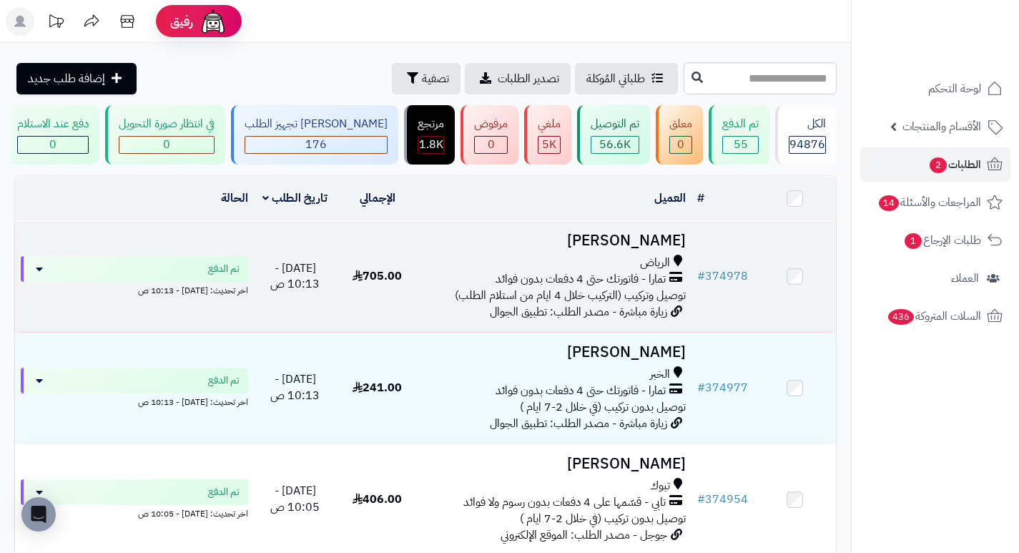
click at [640, 244] on h3 "[PERSON_NAME]" at bounding box center [555, 240] width 262 height 16
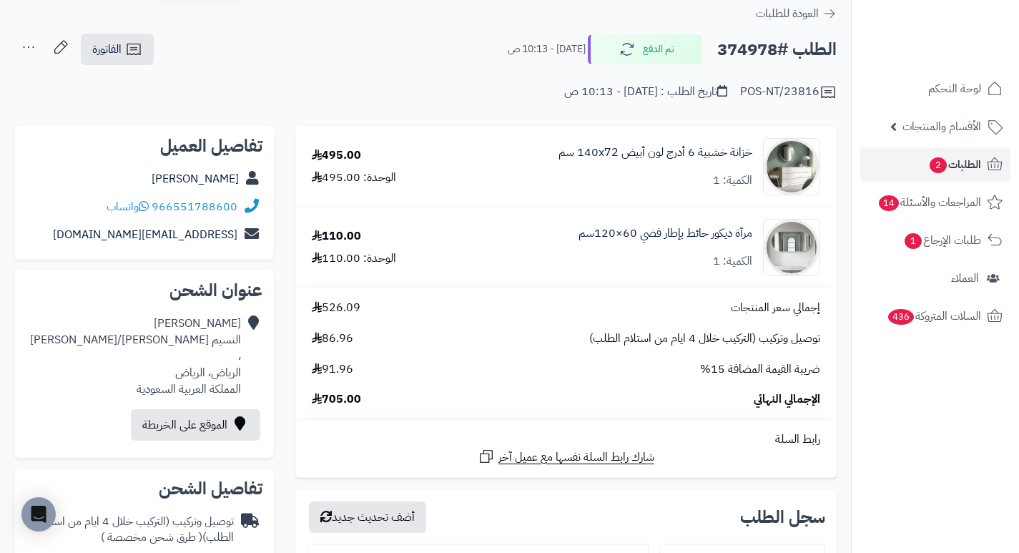
scroll to position [71, 0]
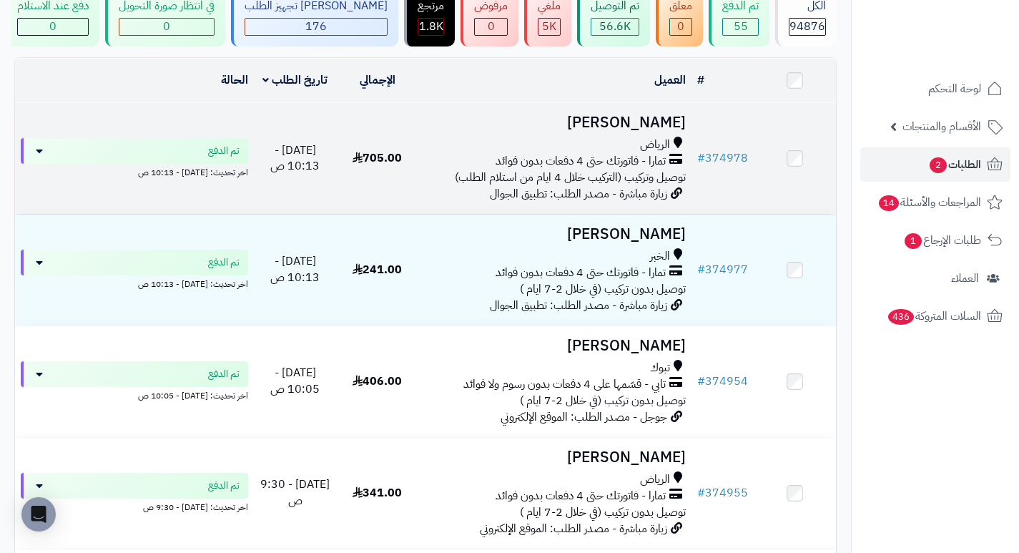
scroll to position [143, 0]
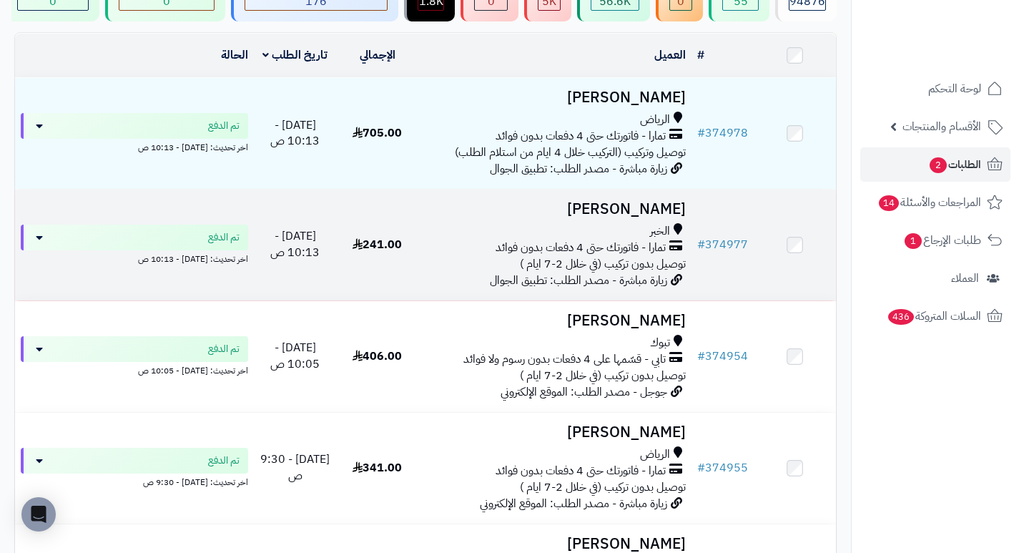
click at [660, 217] on h3 "[PERSON_NAME]" at bounding box center [555, 209] width 262 height 16
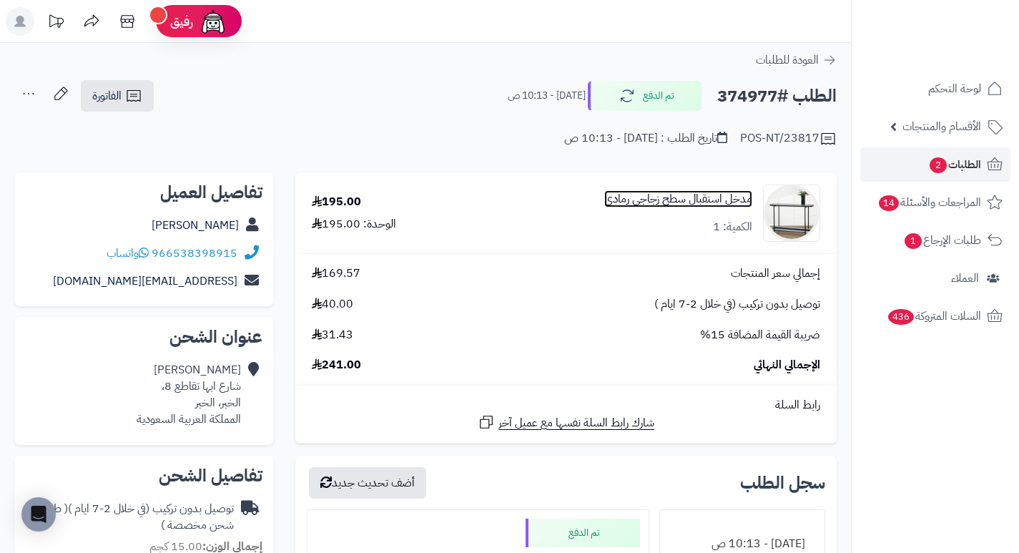
click at [668, 201] on link "مدخل استقبال سطح زجاجي رمادي" at bounding box center [678, 199] width 148 height 16
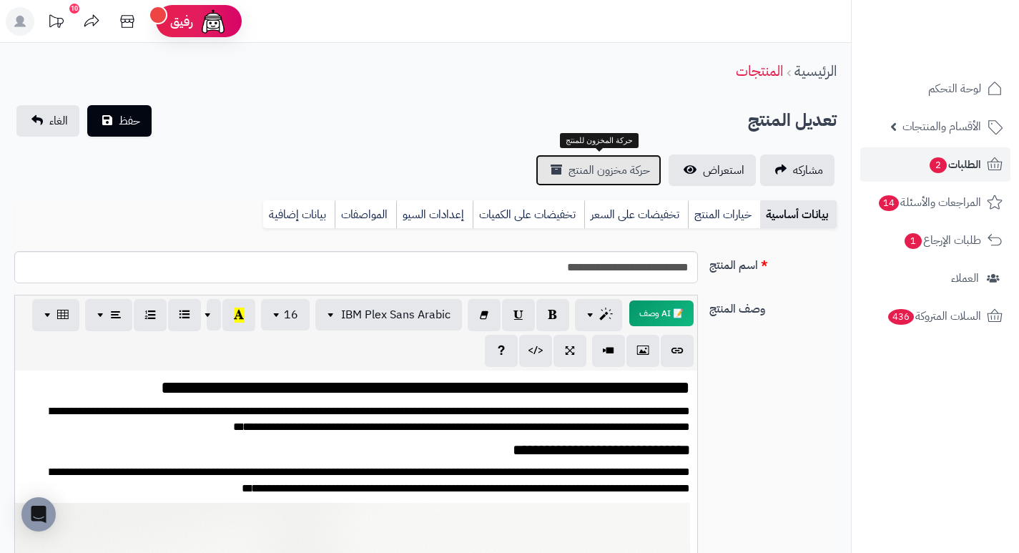
click at [625, 170] on span "حركة مخزون المنتج" at bounding box center [608, 170] width 81 height 17
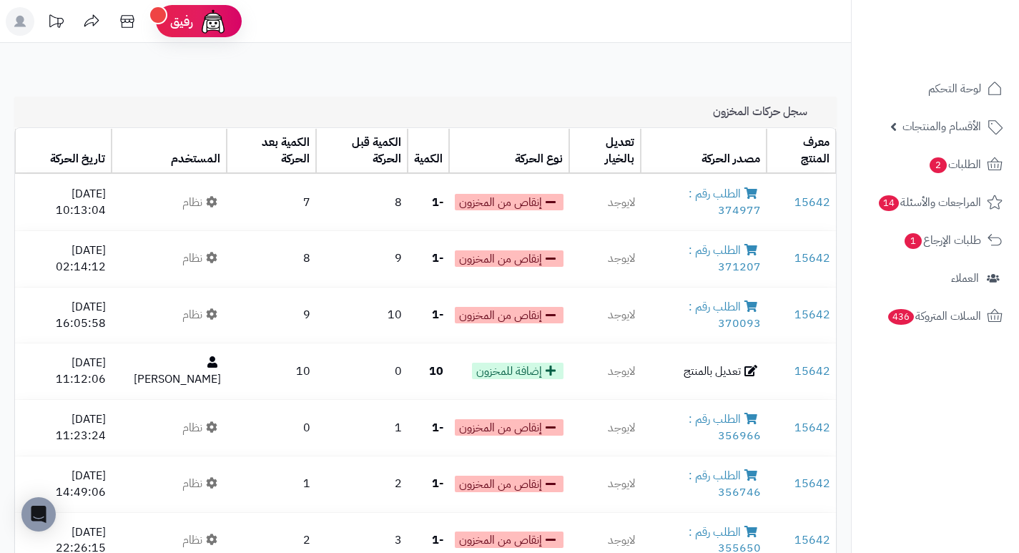
drag, startPoint x: 530, startPoint y: 93, endPoint x: 802, endPoint y: 69, distance: 272.7
drag, startPoint x: 802, startPoint y: 69, endPoint x: 838, endPoint y: 53, distance: 39.7
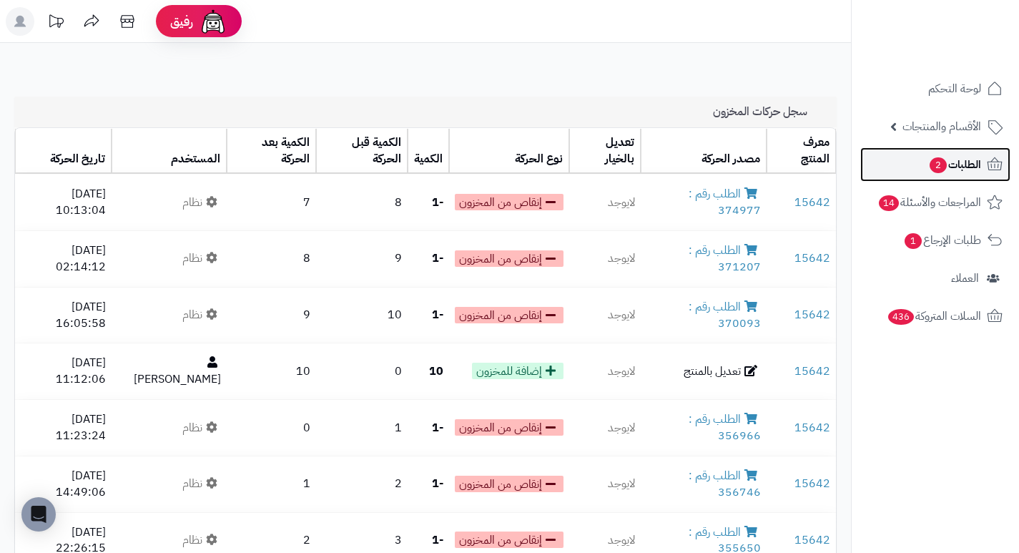
drag, startPoint x: 838, startPoint y: 53, endPoint x: 964, endPoint y: 166, distance: 168.5
click at [964, 166] on span "الطلبات 2" at bounding box center [954, 164] width 53 height 20
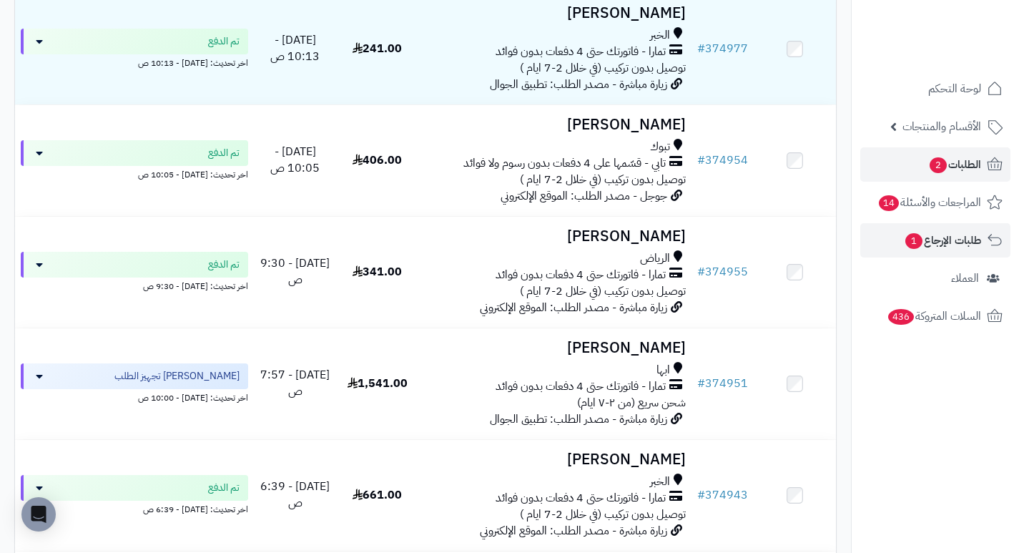
scroll to position [357, 0]
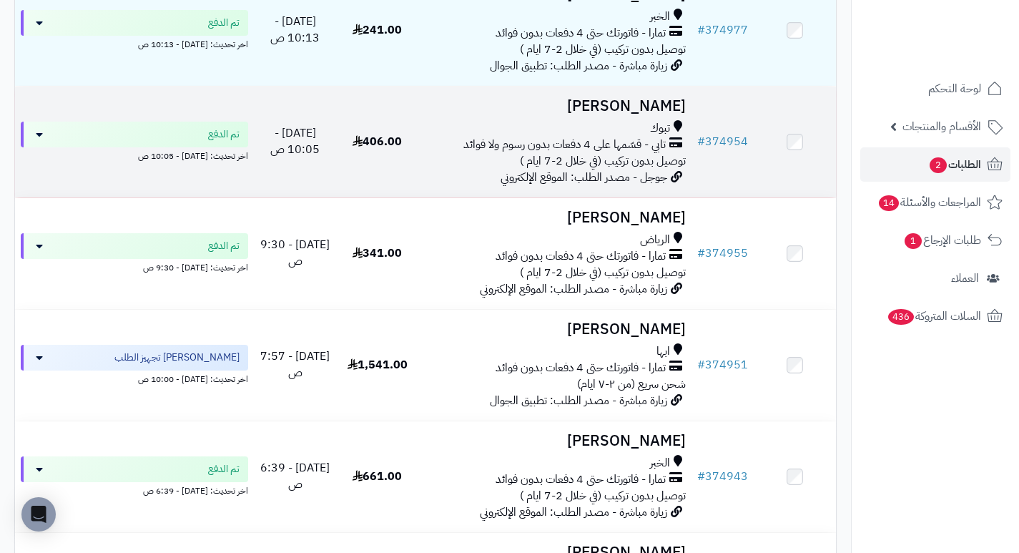
click at [642, 114] on h3 "[PERSON_NAME]" at bounding box center [555, 106] width 262 height 16
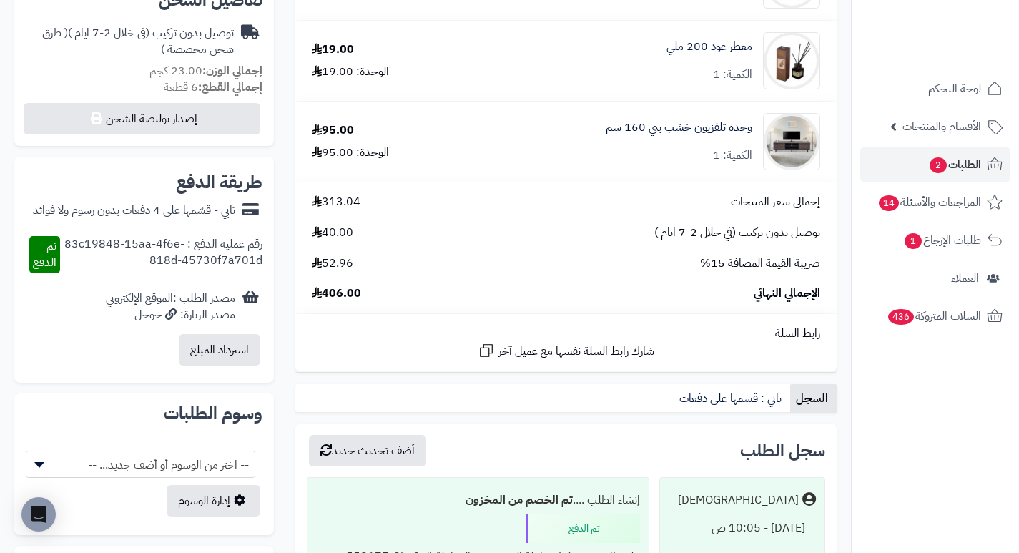
scroll to position [500, 0]
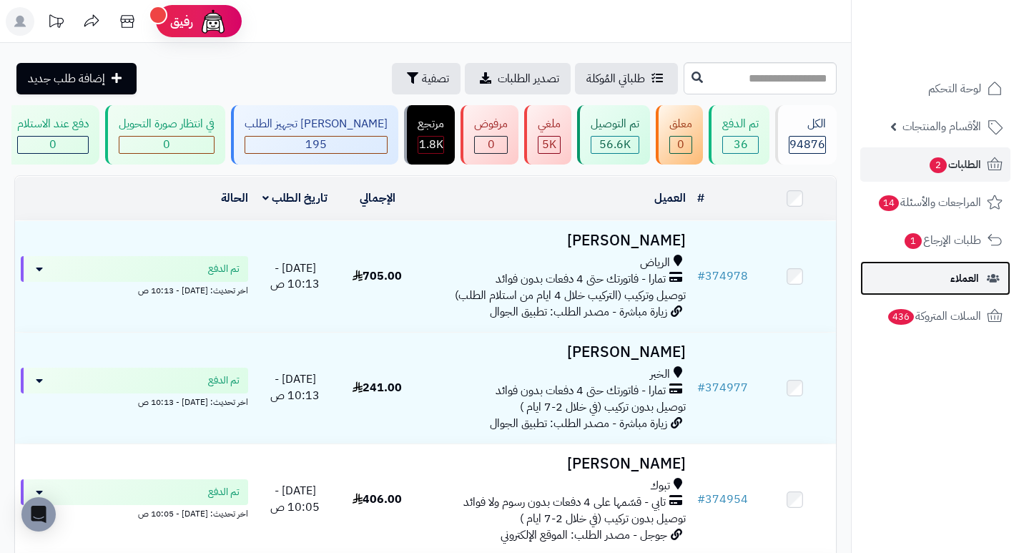
click at [916, 279] on link "العملاء" at bounding box center [935, 278] width 150 height 34
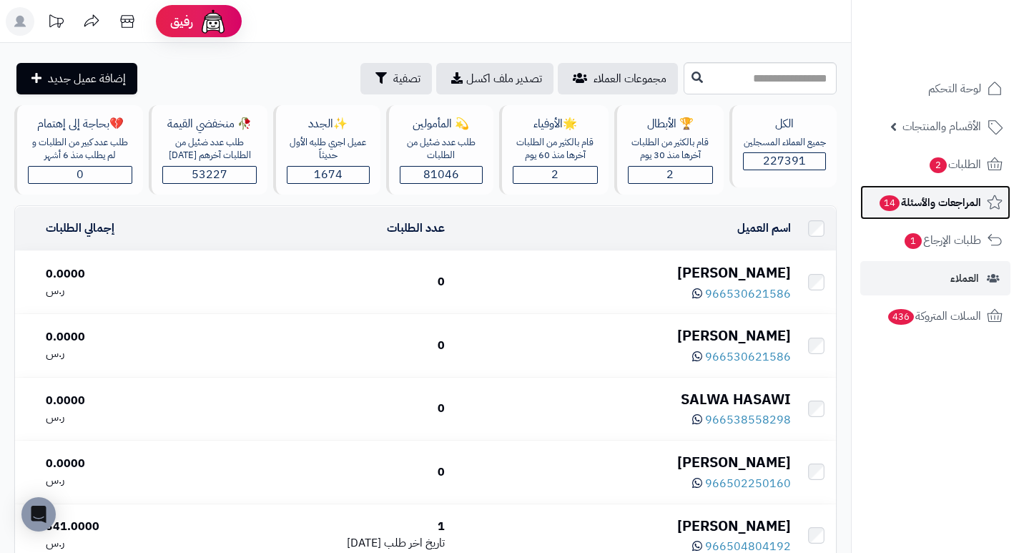
click at [936, 199] on span "المراجعات والأسئلة 14" at bounding box center [929, 202] width 103 height 20
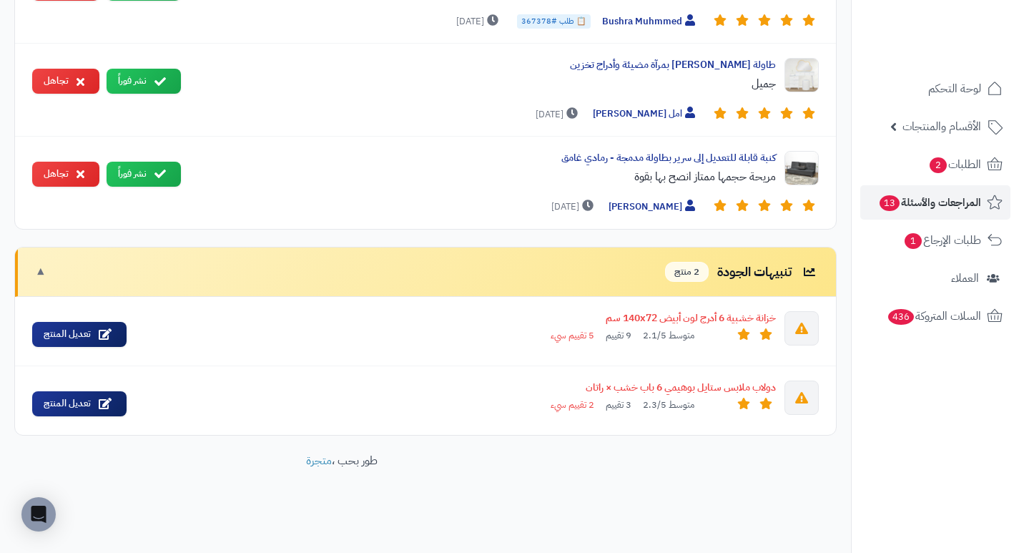
scroll to position [2463, 0]
click at [750, 319] on div "خزانة خشبية 6 أدرج لون أبيض 140x72 سم" at bounding box center [457, 318] width 638 height 14
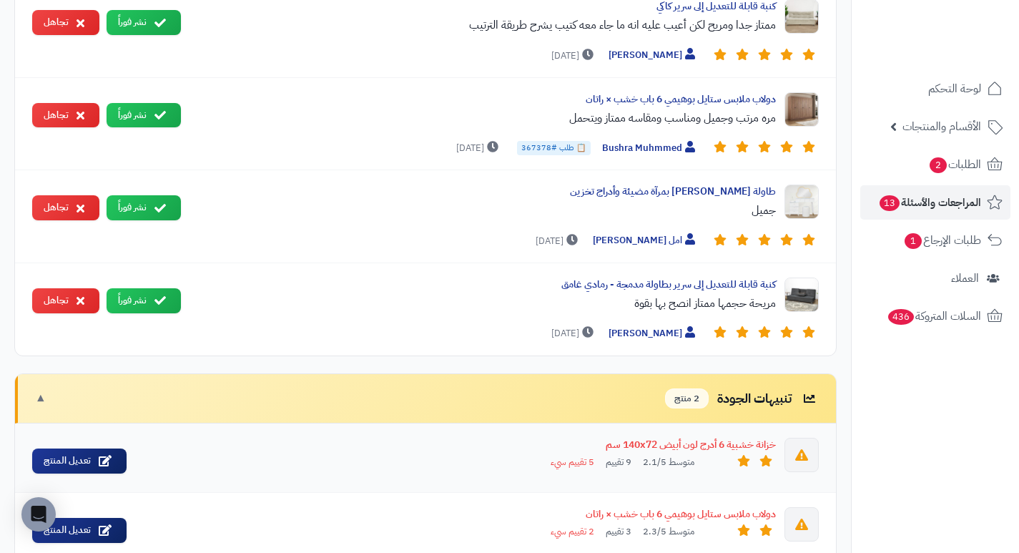
scroll to position [2320, 0]
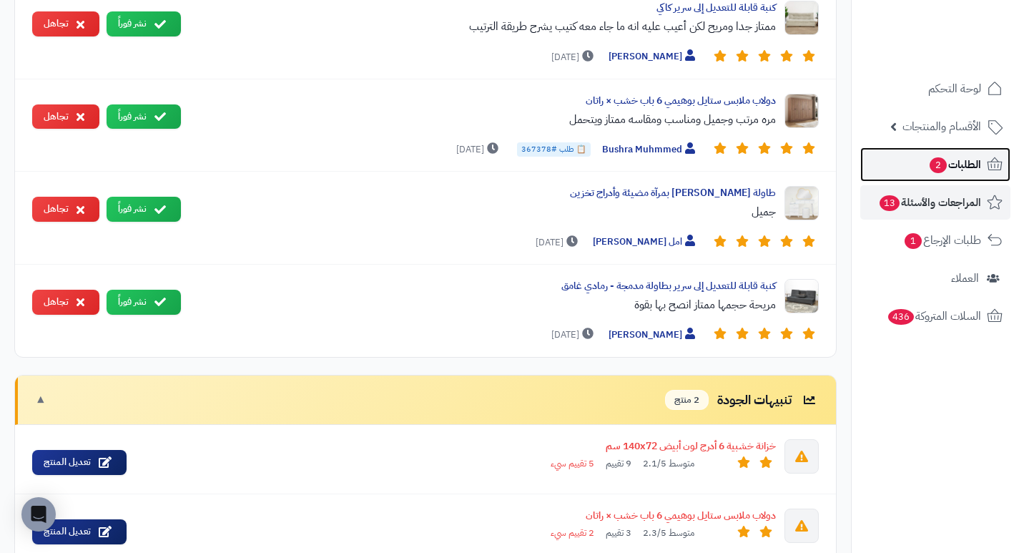
click at [959, 162] on span "الطلبات 2" at bounding box center [954, 164] width 53 height 20
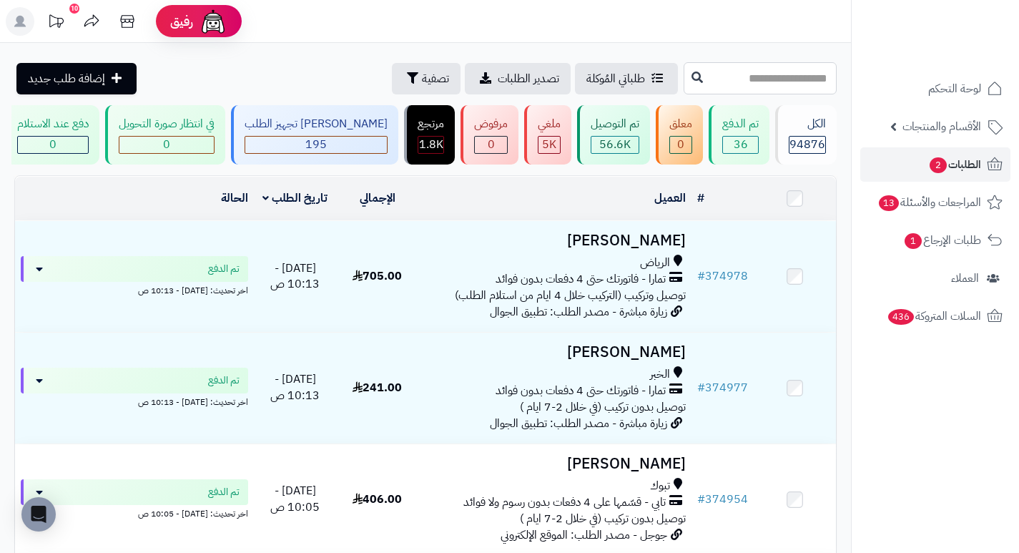
click at [783, 78] on input "text" at bounding box center [759, 78] width 153 height 32
click at [422, 79] on span "تصفية" at bounding box center [435, 77] width 27 height 17
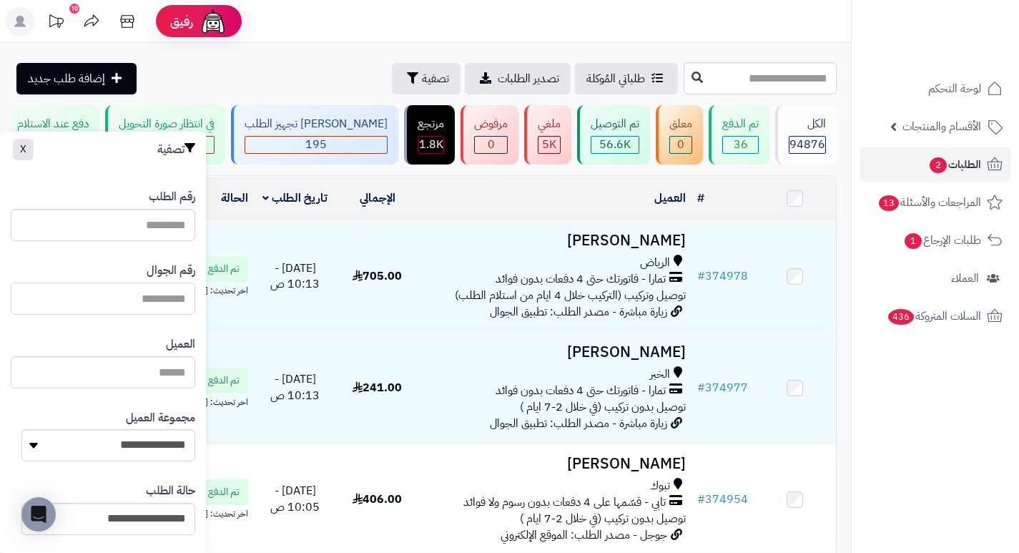
click at [145, 294] on input "text" at bounding box center [103, 298] width 184 height 32
paste input "*********"
type input "*********"
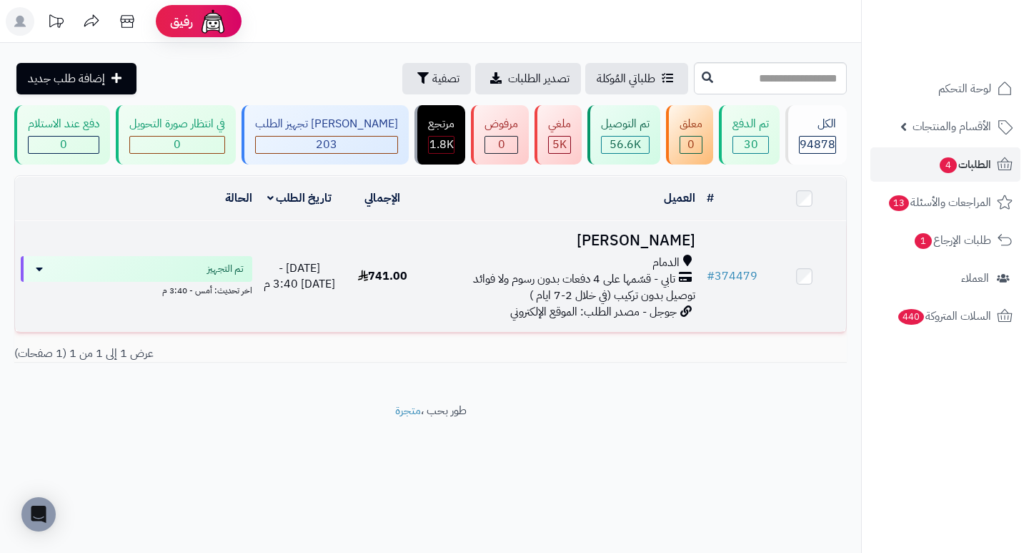
click at [670, 249] on h3 "[PERSON_NAME]" at bounding box center [562, 240] width 265 height 16
